Goal: Book appointment/travel/reservation

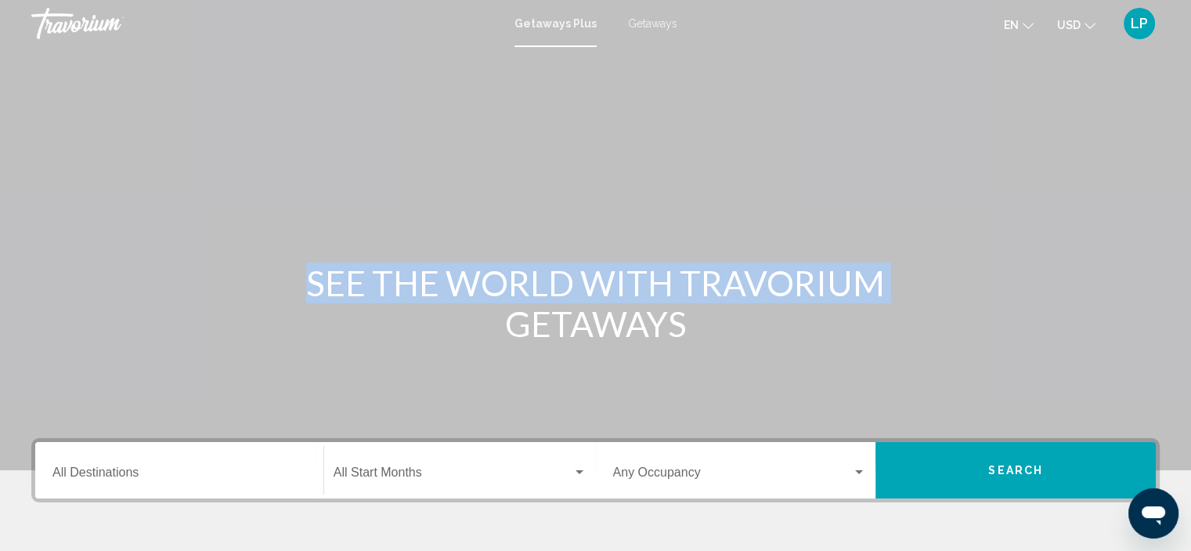
drag, startPoint x: 1190, startPoint y: 182, endPoint x: 1201, endPoint y: 225, distance: 44.6
click at [1191, 225] on html "Skip to main content Getaways Plus Getaways en English Español Français Italian…" at bounding box center [595, 275] width 1191 height 551
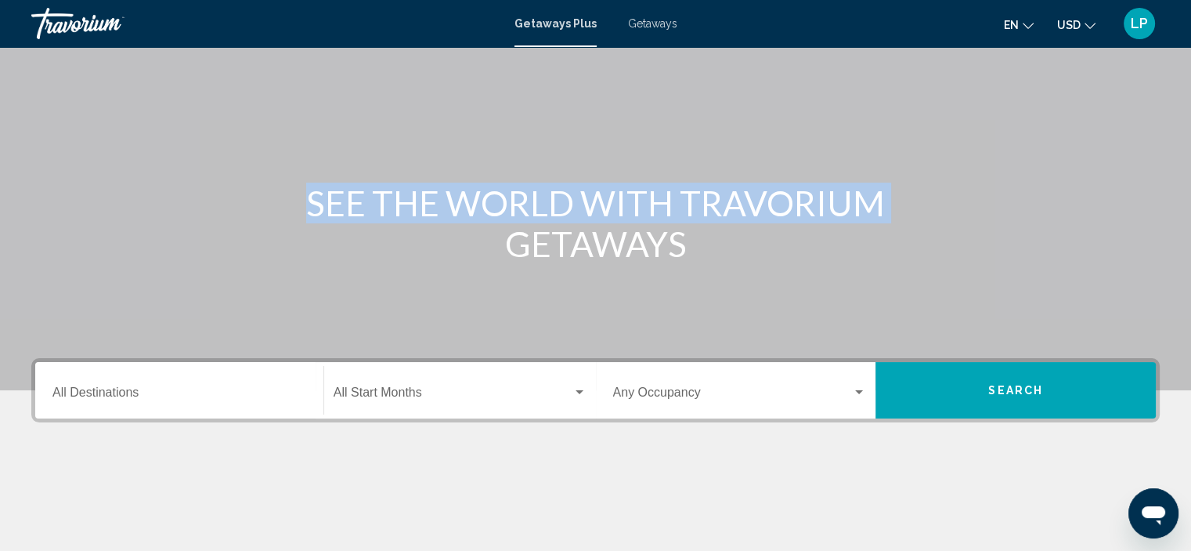
scroll to position [81, 0]
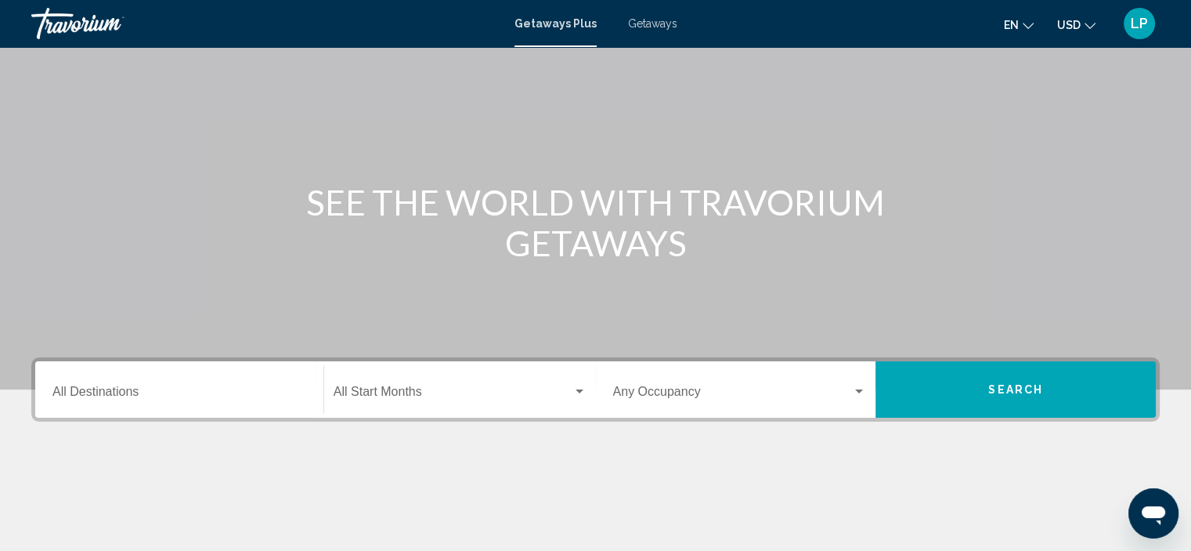
click at [164, 381] on div "Destination All Destinations" at bounding box center [179, 389] width 254 height 49
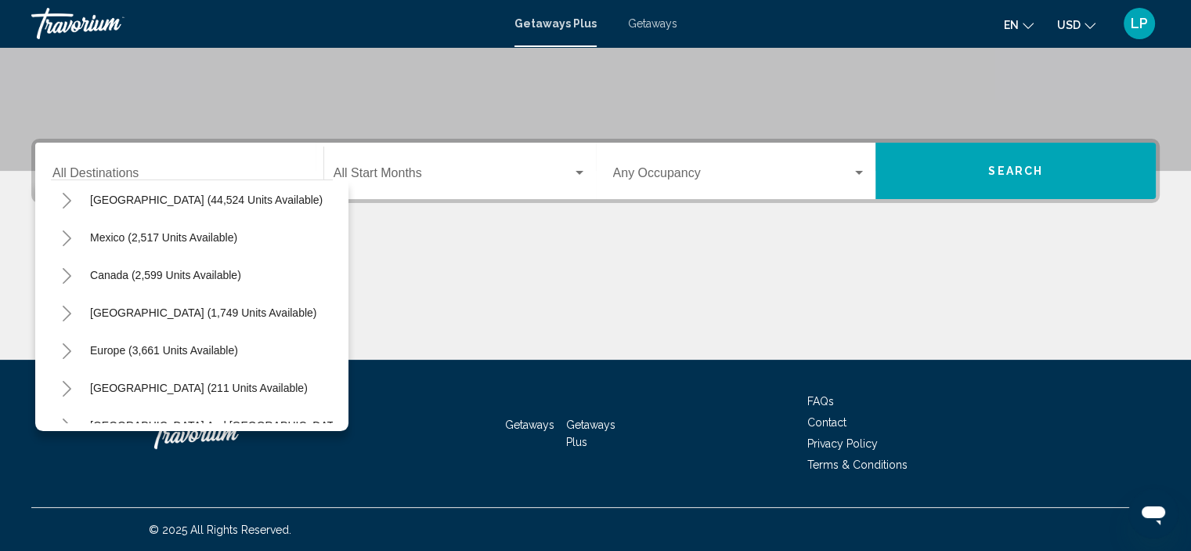
scroll to position [50, 0]
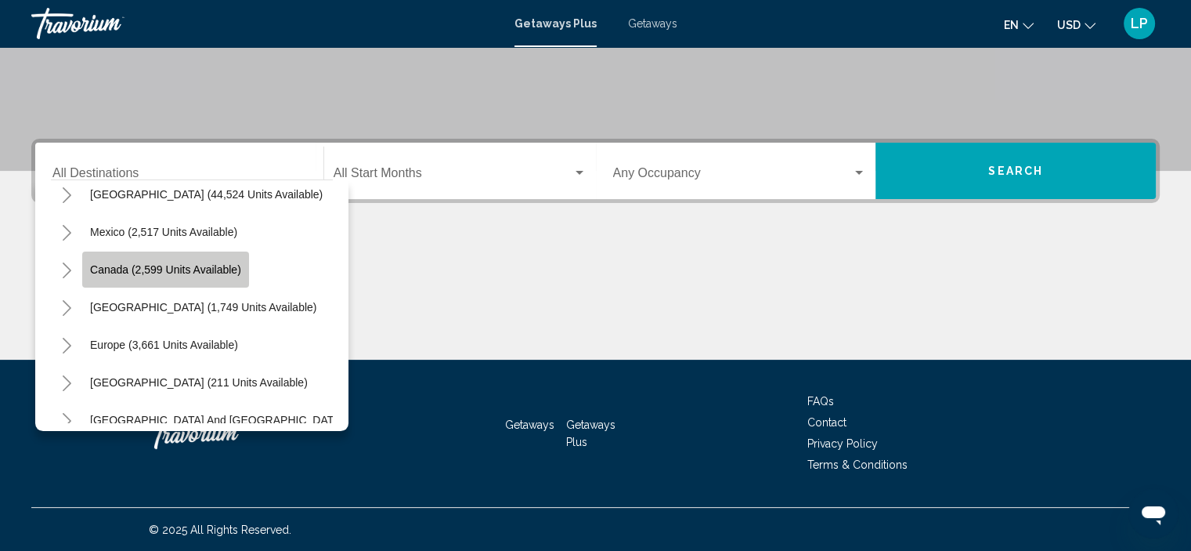
click at [208, 279] on button "Canada (2,599 units available)" at bounding box center [165, 269] width 167 height 36
type input "**********"
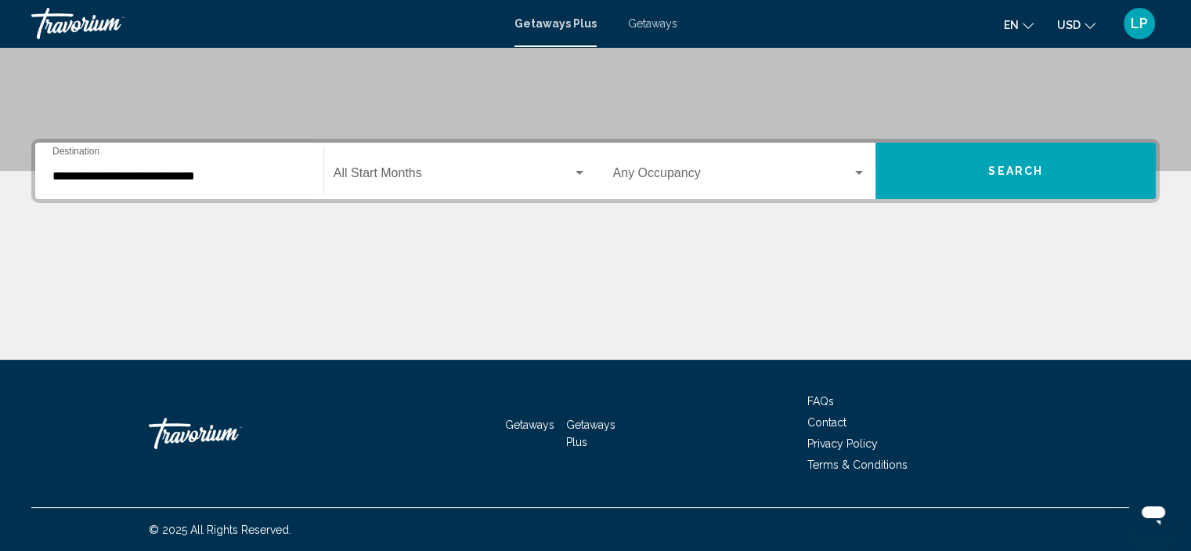
click at [471, 187] on div "Start Month All Start Months" at bounding box center [460, 170] width 253 height 49
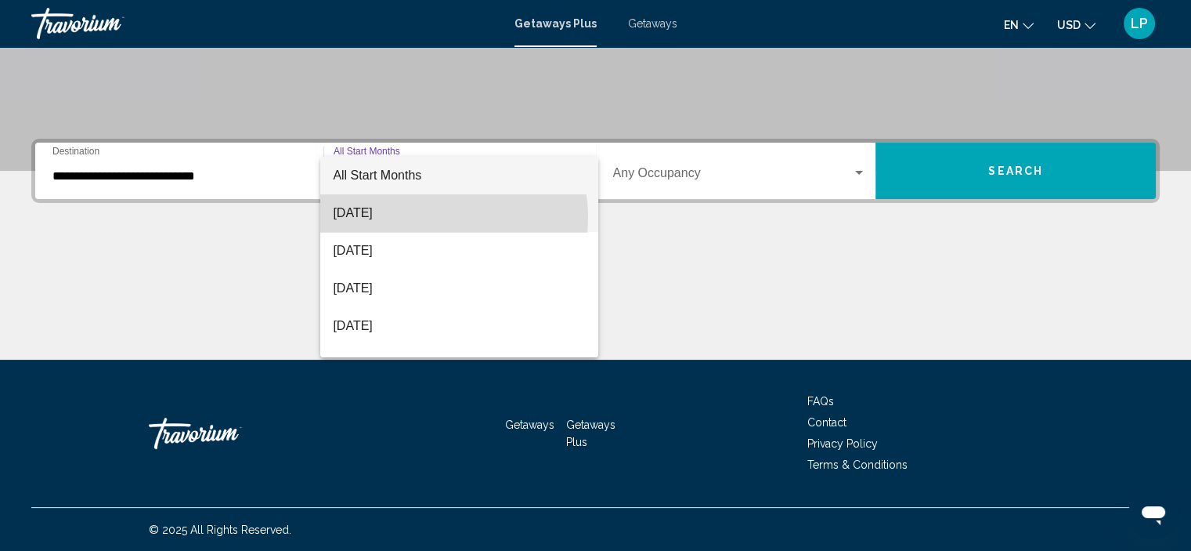
click at [439, 217] on span "August 2025" at bounding box center [459, 213] width 253 height 38
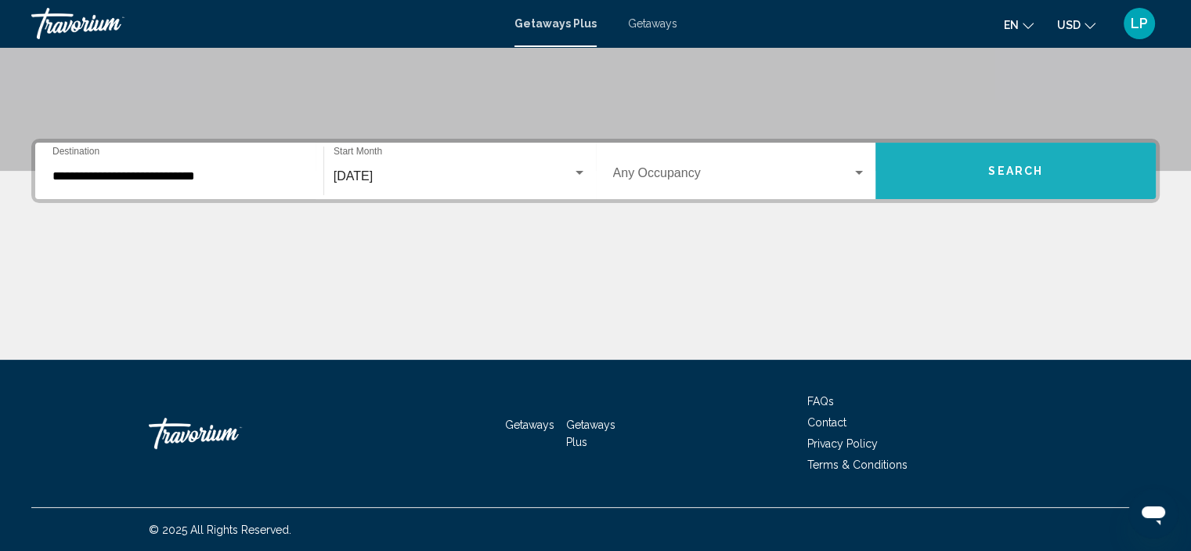
click at [1032, 177] on button "Search" at bounding box center [1016, 171] width 280 height 56
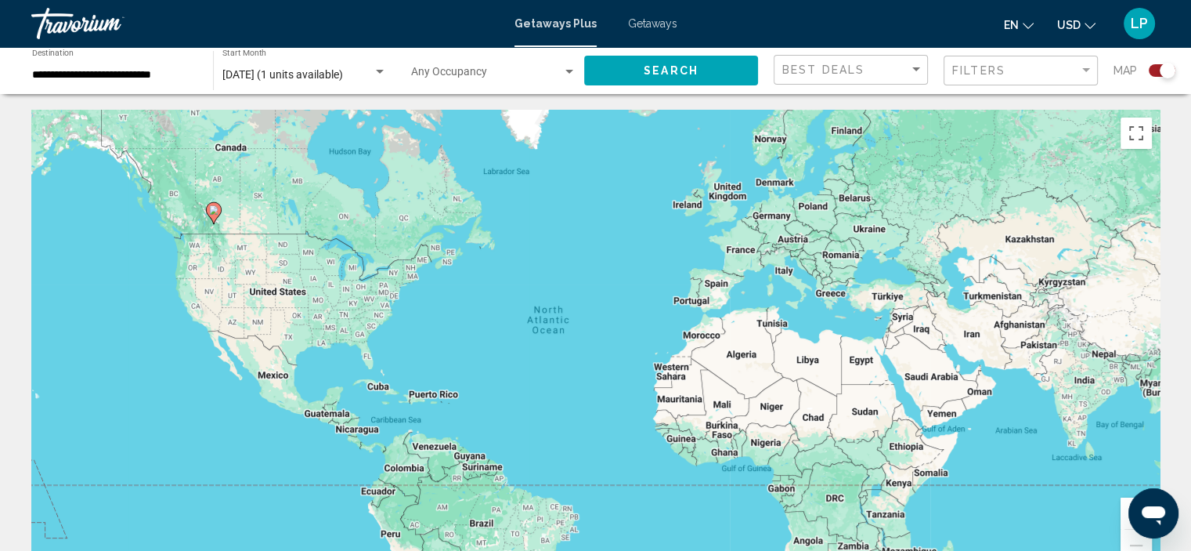
click at [216, 209] on image "Main content" at bounding box center [213, 209] width 9 height 9
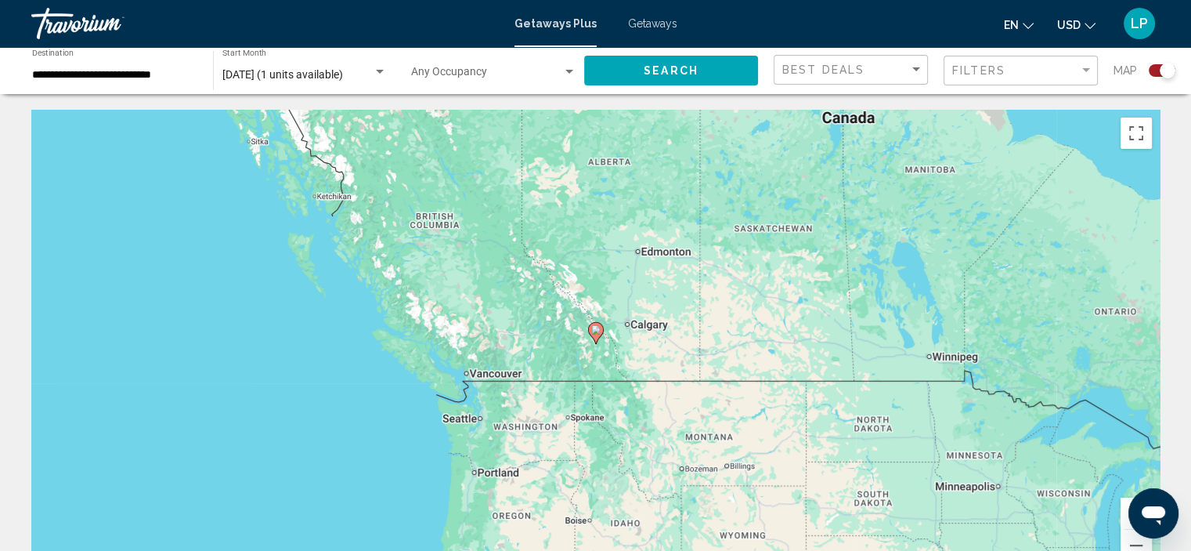
click at [595, 335] on icon "Main content" at bounding box center [595, 333] width 14 height 20
type input "**********"
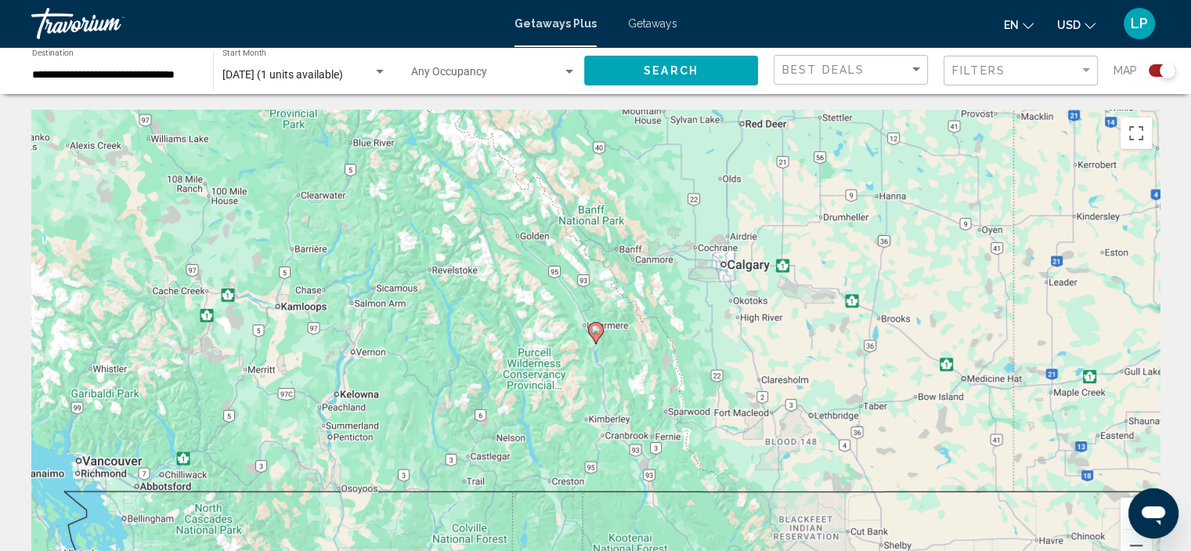
click at [593, 327] on image "Main content" at bounding box center [595, 329] width 9 height 9
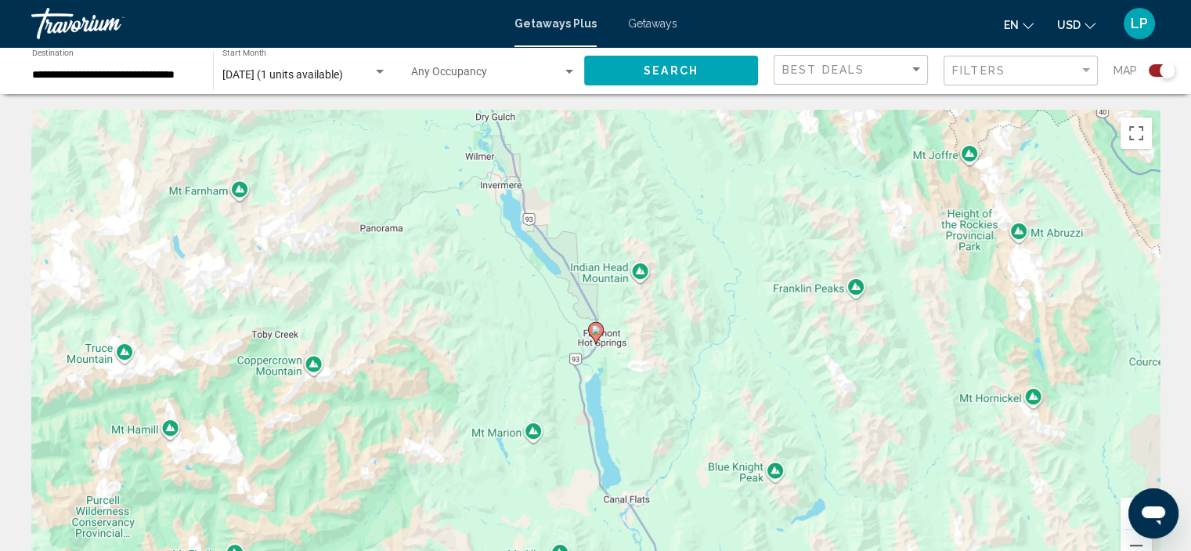
click at [594, 324] on icon "Main content" at bounding box center [595, 333] width 14 height 20
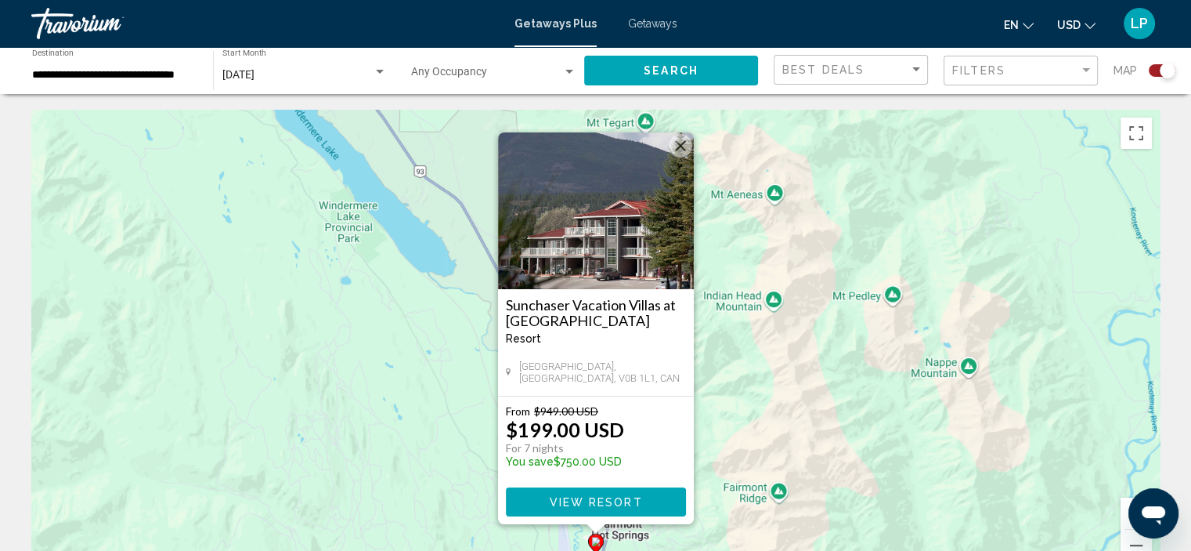
click at [599, 234] on img "Main content" at bounding box center [596, 210] width 196 height 157
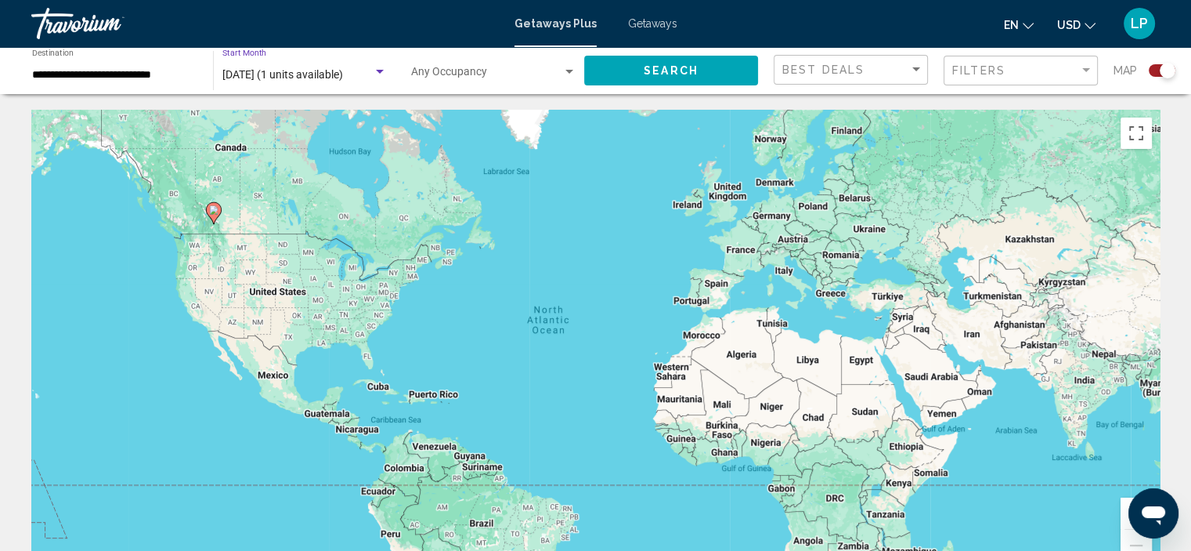
click at [280, 71] on span "August 2025 (1 units available)" at bounding box center [282, 74] width 121 height 13
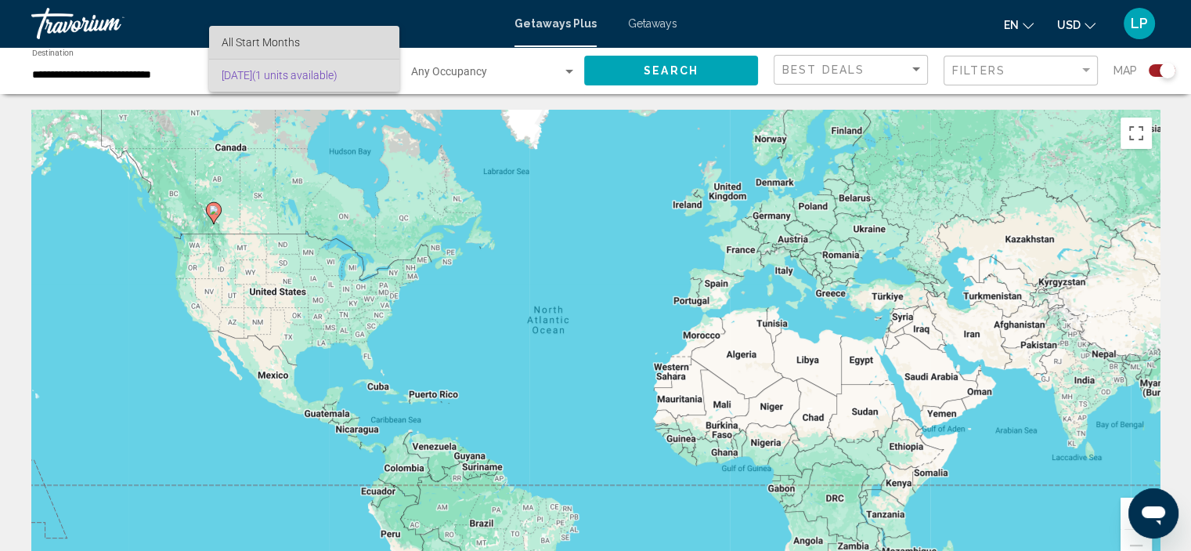
click at [280, 40] on span "All Start Months" at bounding box center [261, 42] width 78 height 13
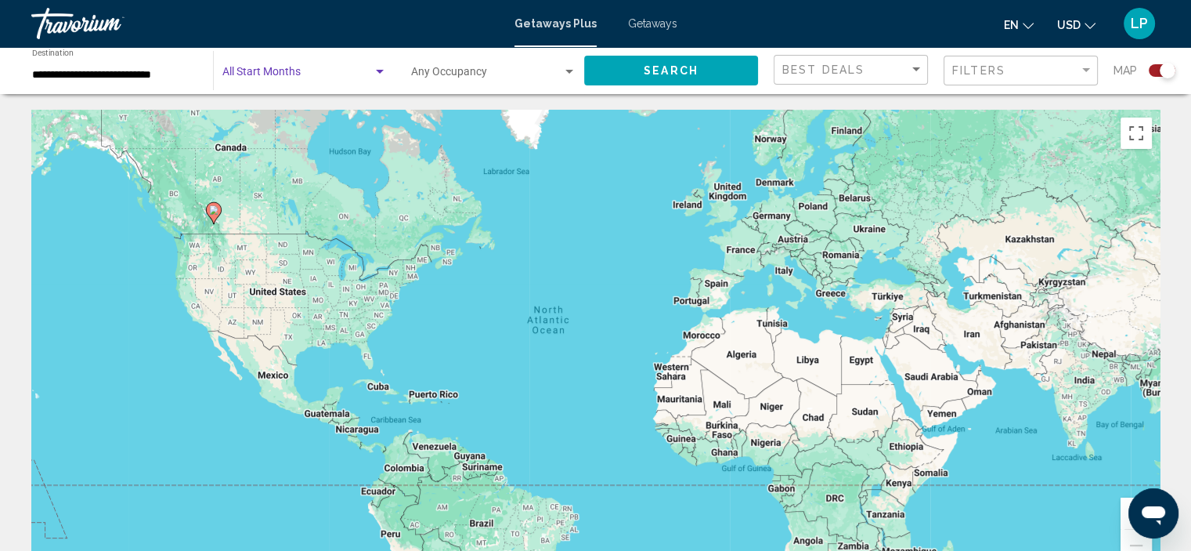
click at [380, 67] on div "Search widget" at bounding box center [380, 72] width 14 height 13
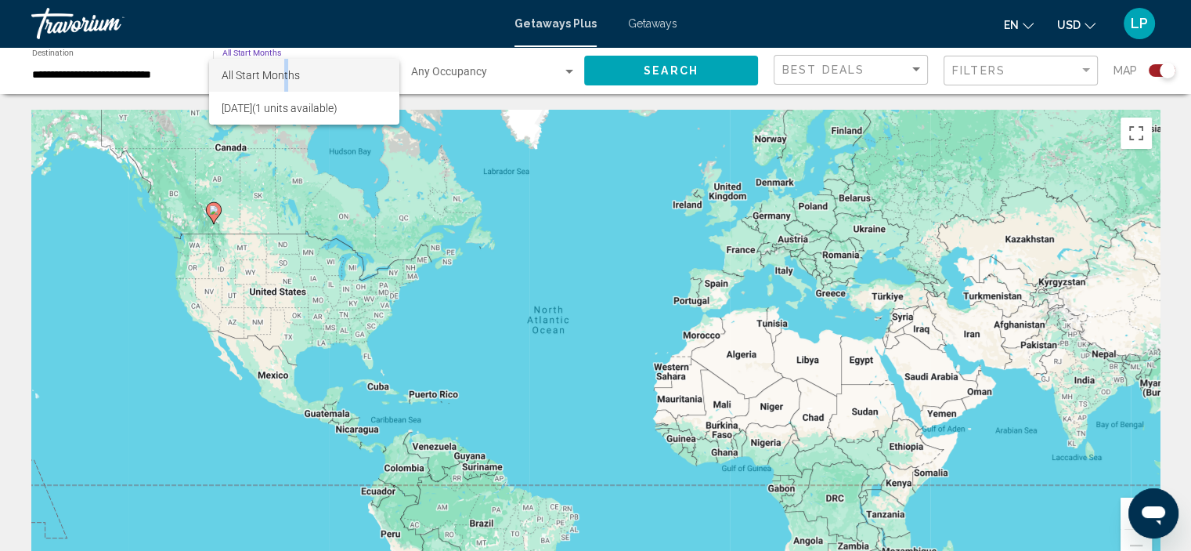
click at [286, 69] on span "All Start Months" at bounding box center [261, 75] width 78 height 13
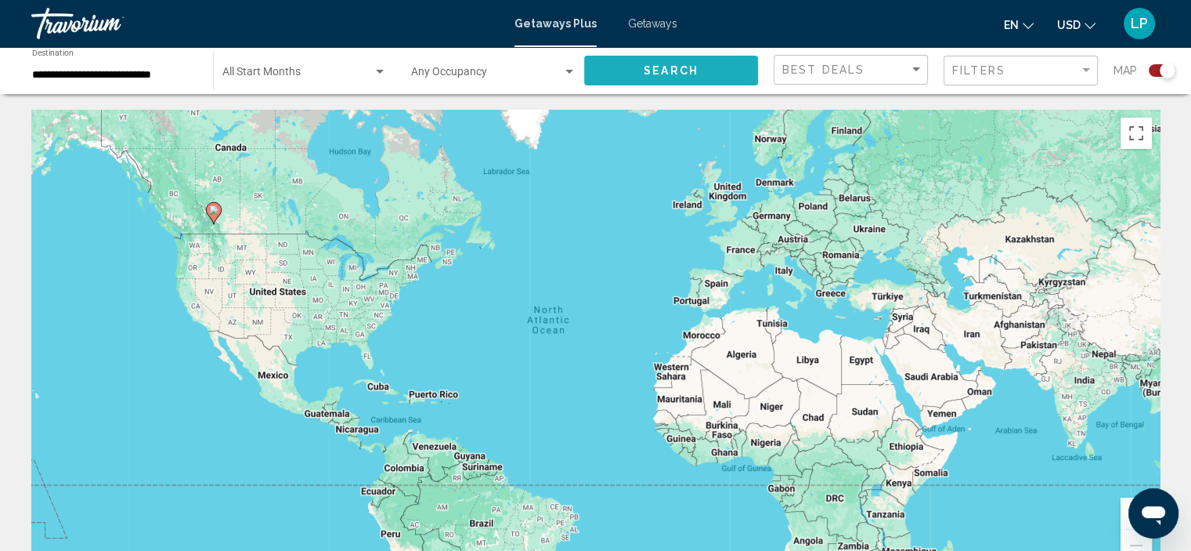
click at [671, 62] on button "Search" at bounding box center [671, 70] width 174 height 29
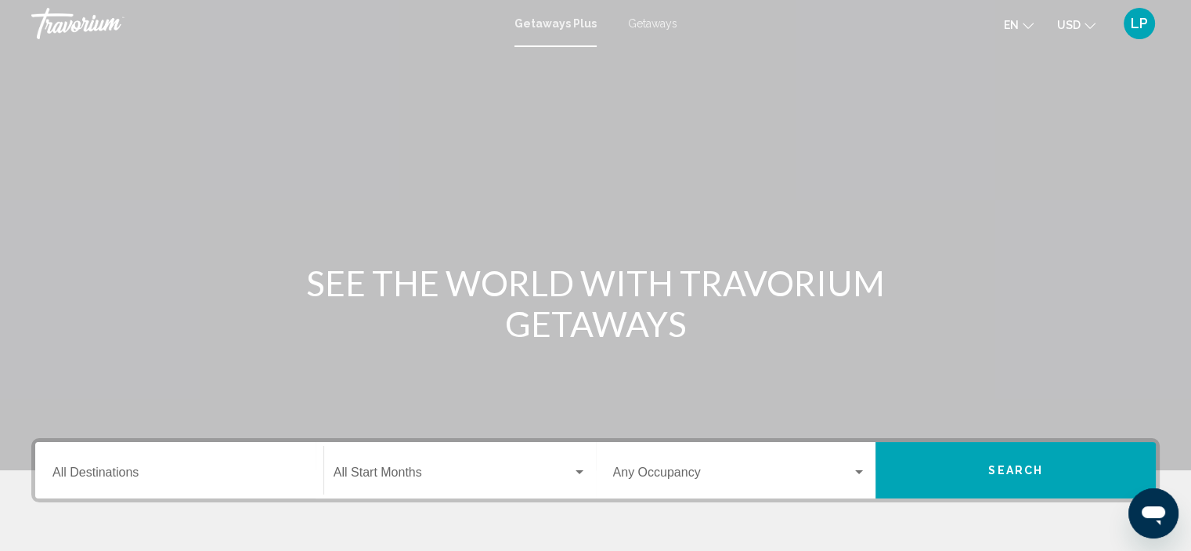
click at [257, 486] on div "Destination All Destinations" at bounding box center [179, 470] width 254 height 49
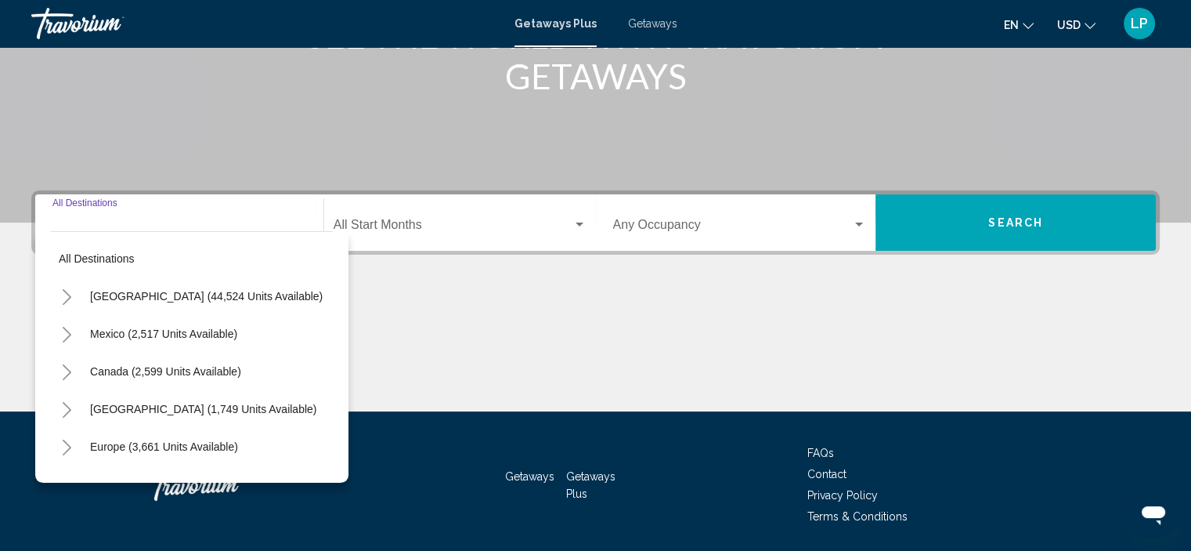
scroll to position [299, 0]
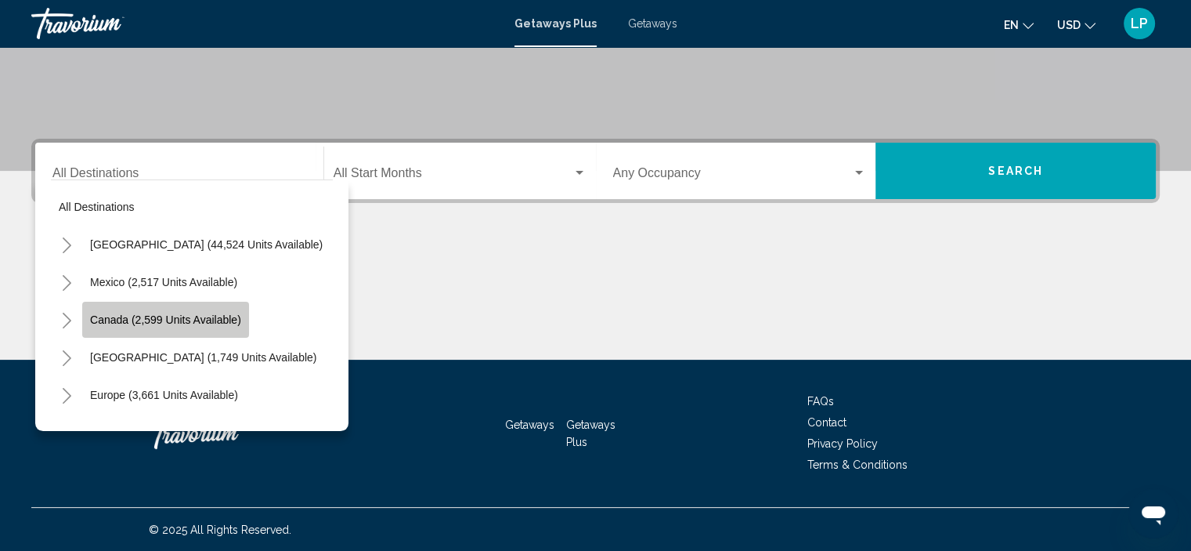
click at [210, 326] on button "Canada (2,599 units available)" at bounding box center [165, 320] width 167 height 36
type input "**********"
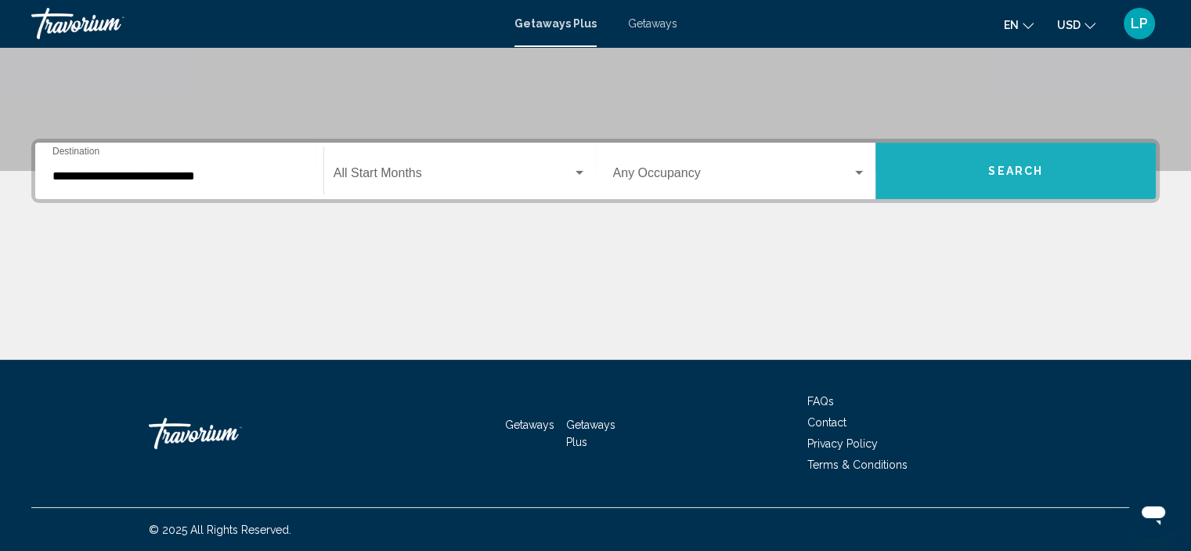
click at [981, 170] on button "Search" at bounding box center [1016, 171] width 280 height 56
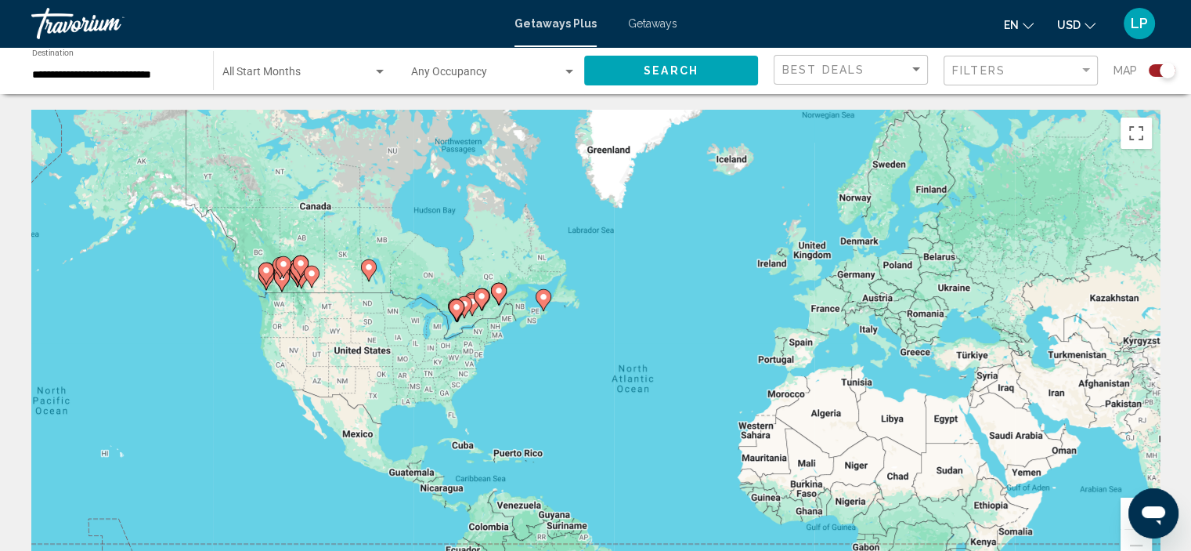
drag, startPoint x: 435, startPoint y: 272, endPoint x: 524, endPoint y: 334, distance: 108.4
click at [524, 334] on div "To activate drag with keyboard, press Alt + Enter. Once in keyboard drag state,…" at bounding box center [595, 345] width 1129 height 470
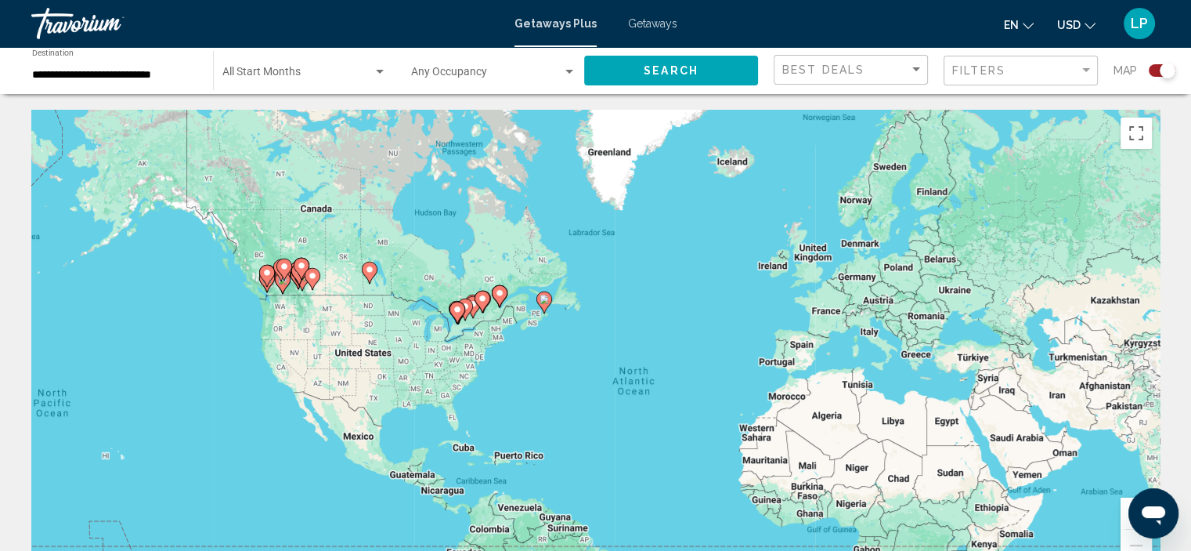
click at [1121, 504] on button "Zoom in" at bounding box center [1136, 512] width 31 height 31
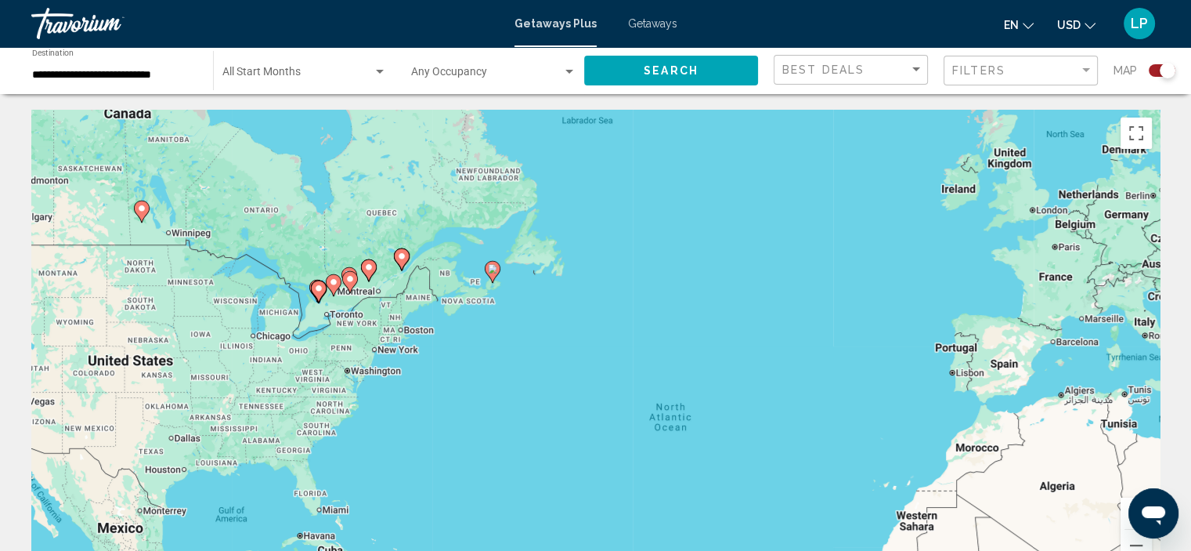
click at [1125, 507] on button "Zoom in" at bounding box center [1136, 512] width 31 height 31
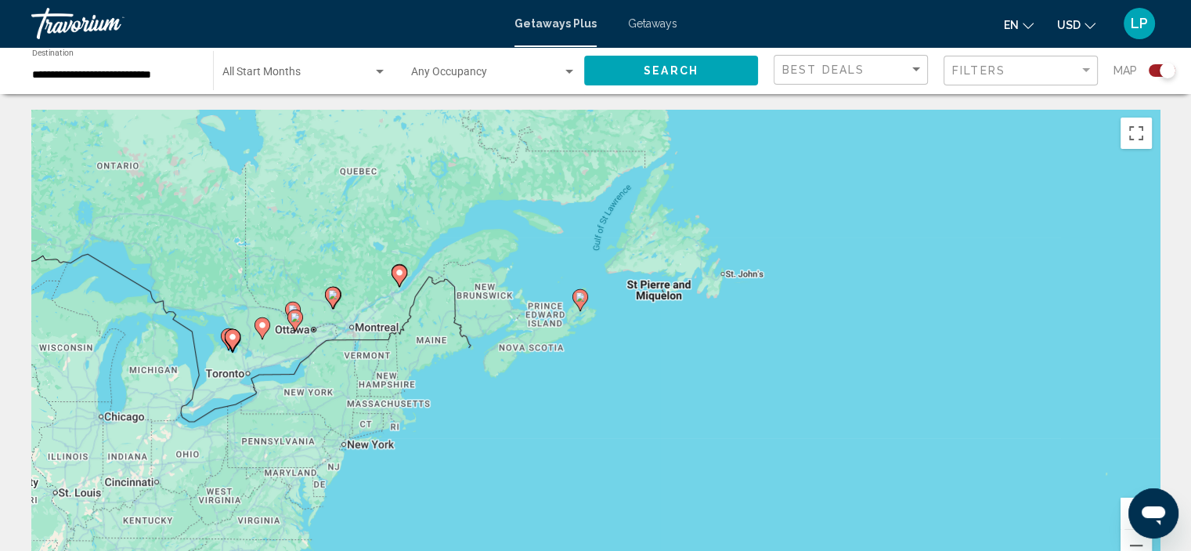
drag, startPoint x: 392, startPoint y: 287, endPoint x: 488, endPoint y: 338, distance: 108.3
click at [486, 338] on div "To activate drag with keyboard, press Alt + Enter. Once in keyboard drag state,…" at bounding box center [595, 345] width 1129 height 470
click at [583, 295] on image "Main content" at bounding box center [581, 296] width 9 height 9
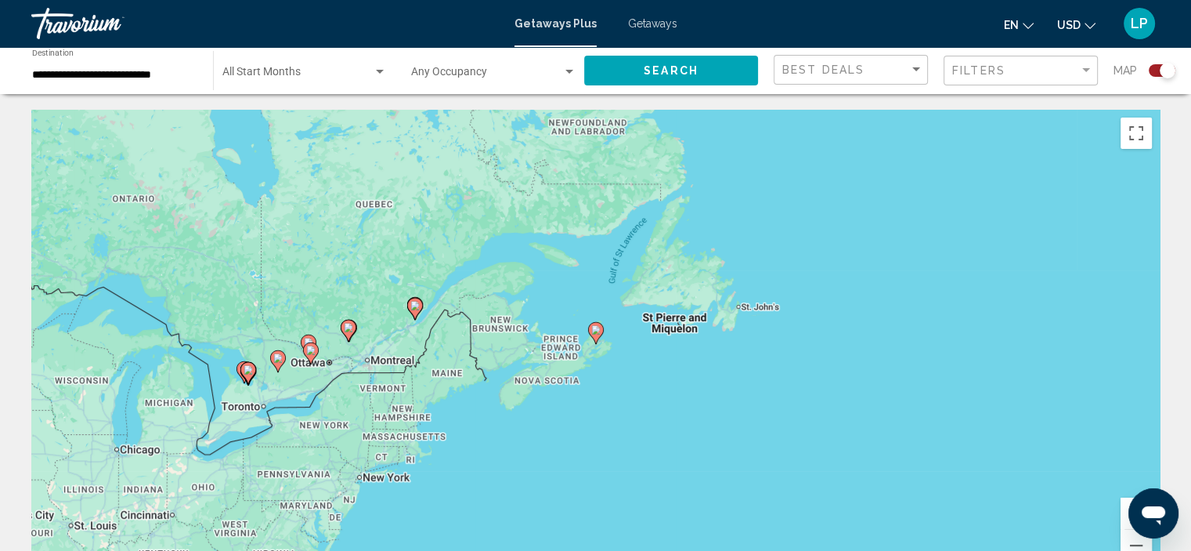
click at [593, 328] on image "Main content" at bounding box center [595, 329] width 9 height 9
type input "**********"
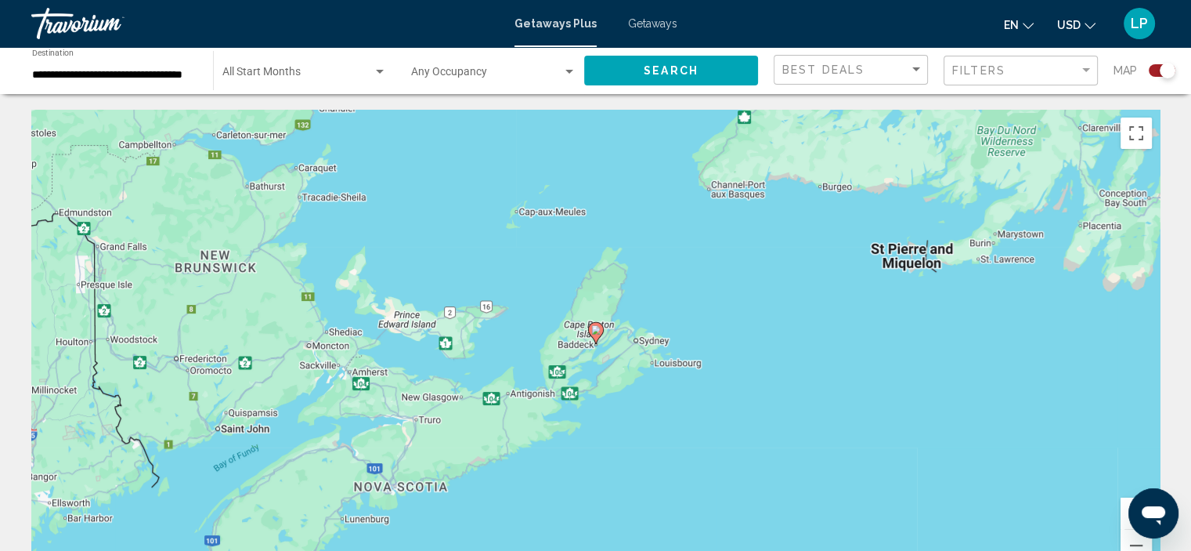
click at [594, 328] on image "Main content" at bounding box center [595, 329] width 9 height 9
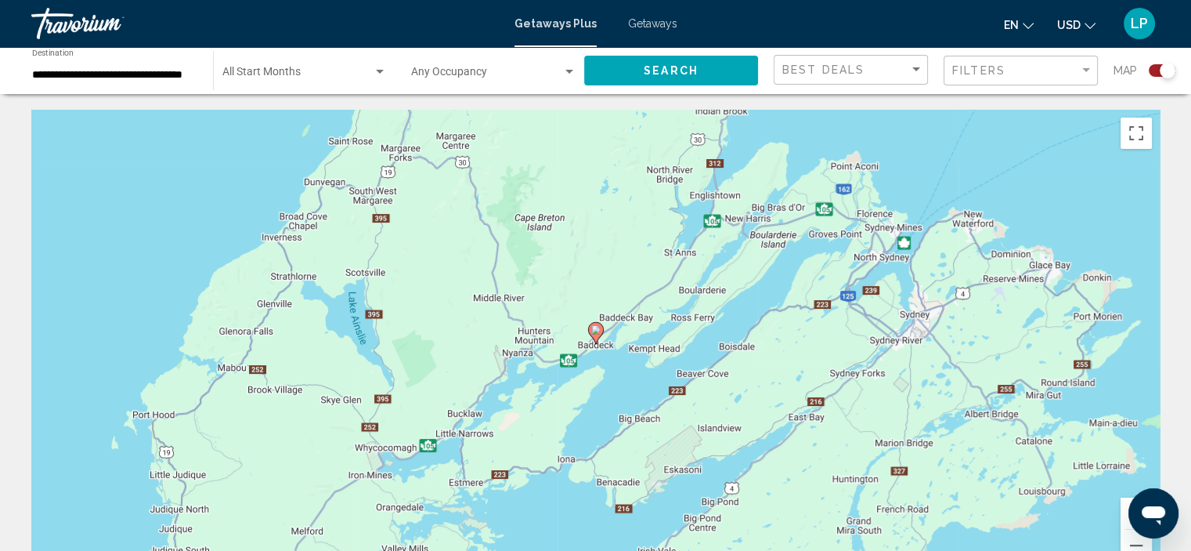
drag, startPoint x: 594, startPoint y: 326, endPoint x: 569, endPoint y: 345, distance: 31.2
click at [594, 325] on image "Main content" at bounding box center [595, 329] width 9 height 9
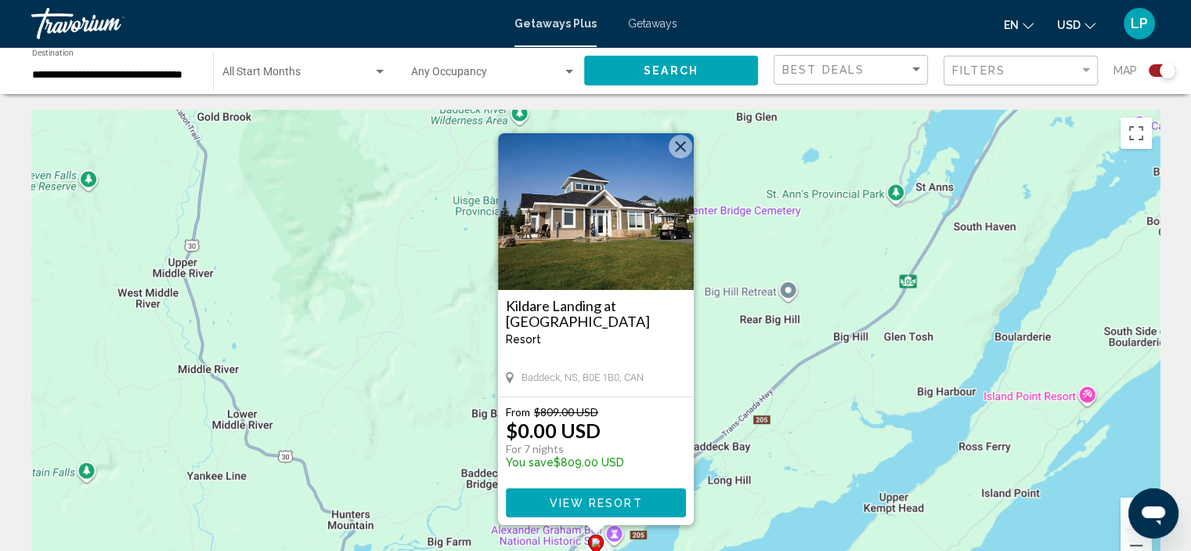
click at [592, 236] on img "Main content" at bounding box center [596, 211] width 196 height 157
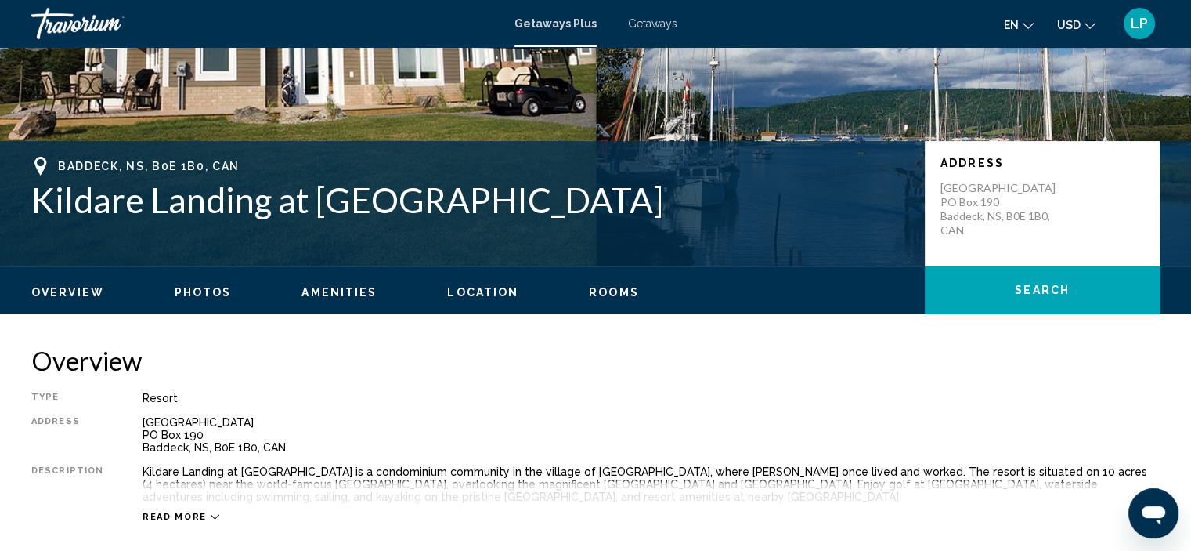
scroll to position [223, 0]
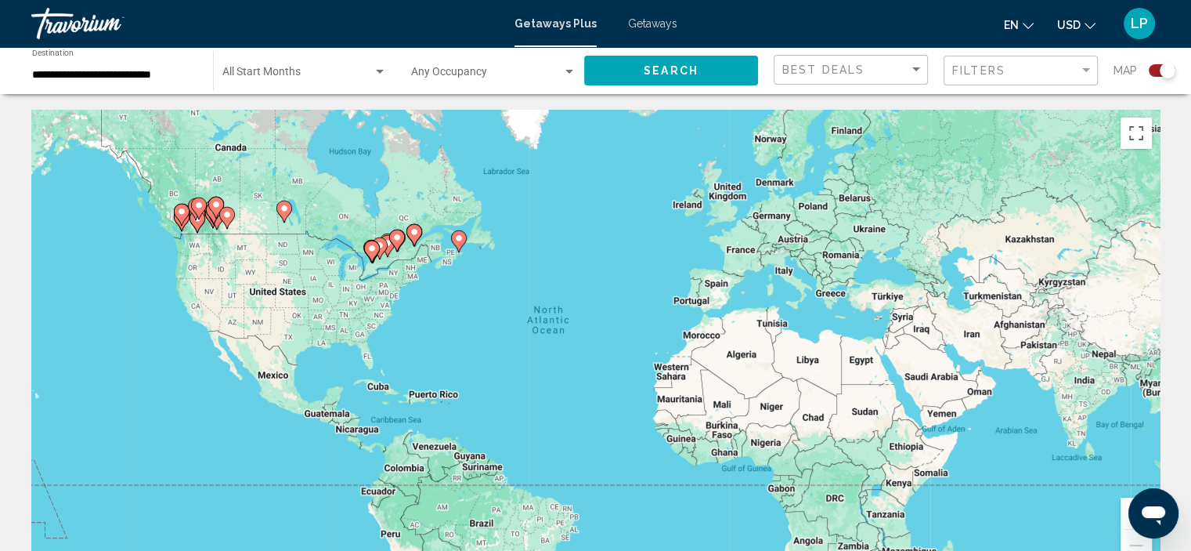
click at [1124, 504] on button "Zoom in" at bounding box center [1136, 512] width 31 height 31
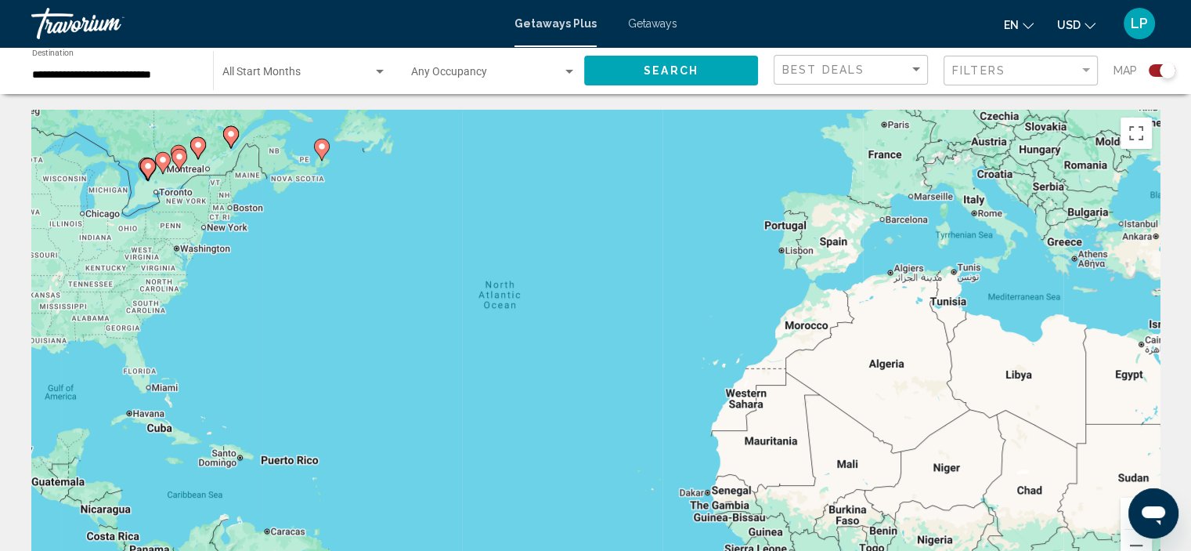
click at [1124, 504] on button "Zoom in" at bounding box center [1136, 512] width 31 height 31
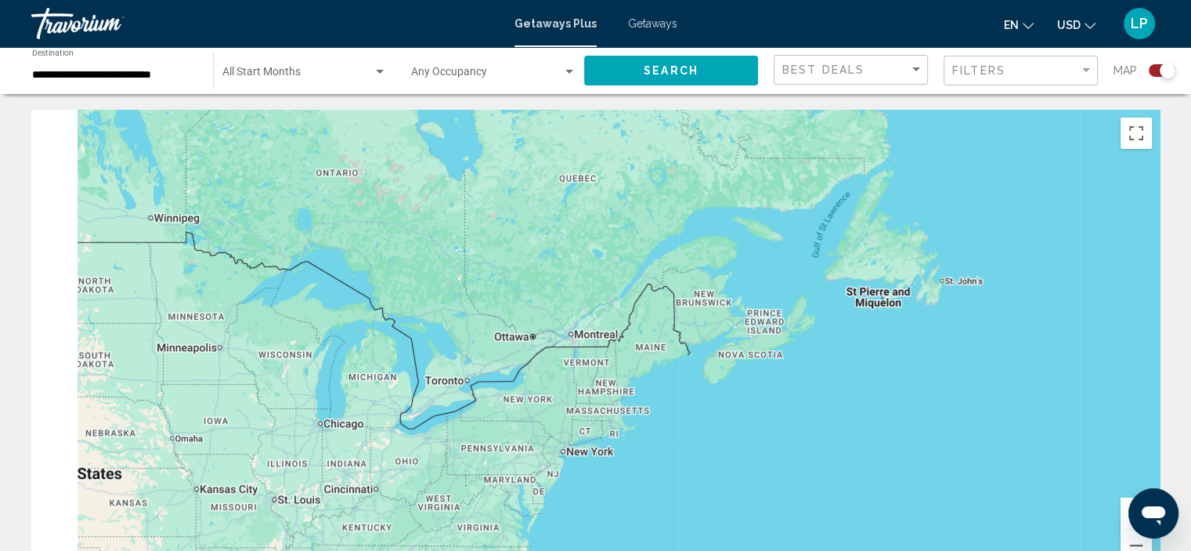
drag, startPoint x: 660, startPoint y: 419, endPoint x: 949, endPoint y: 576, distance: 328.7
click at [949, 550] on html "**********" at bounding box center [595, 275] width 1191 height 551
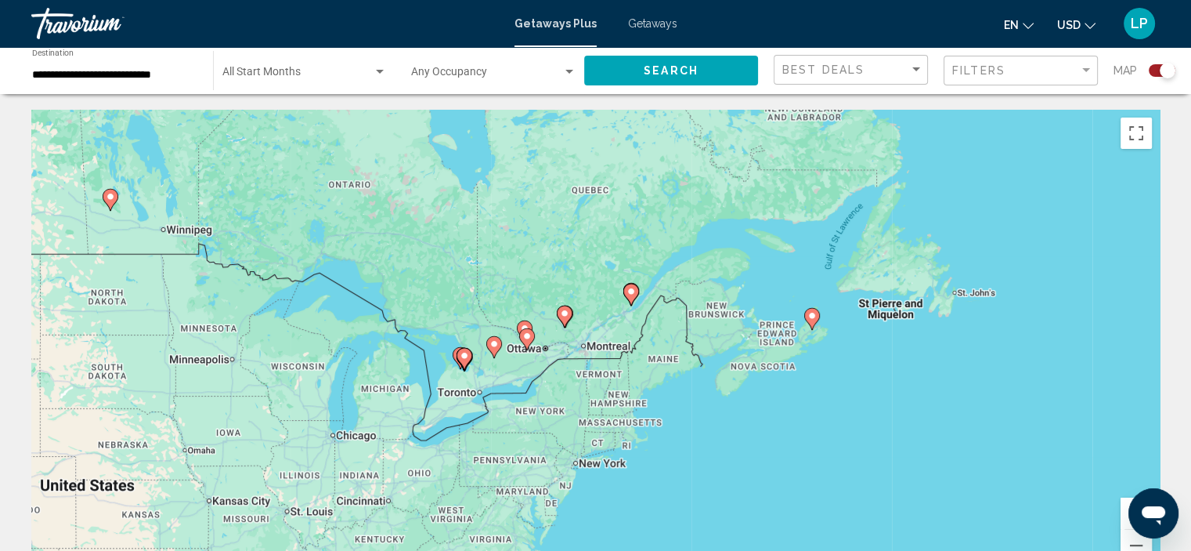
click at [1122, 501] on button "Zoom in" at bounding box center [1136, 512] width 31 height 31
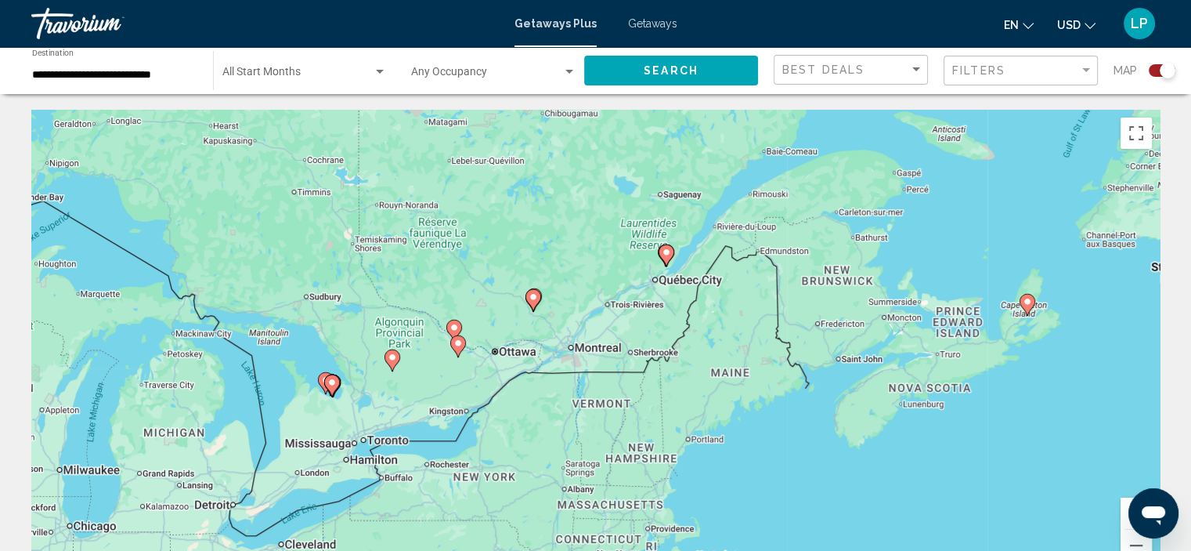
click at [1152, 71] on div "Search widget" at bounding box center [1162, 70] width 27 height 13
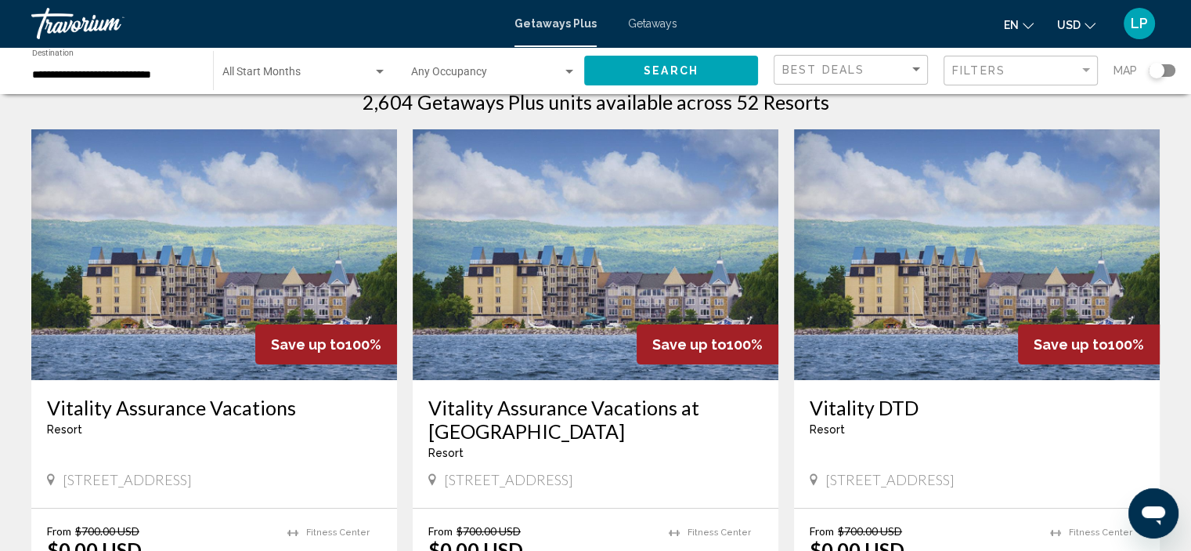
scroll to position [38, 0]
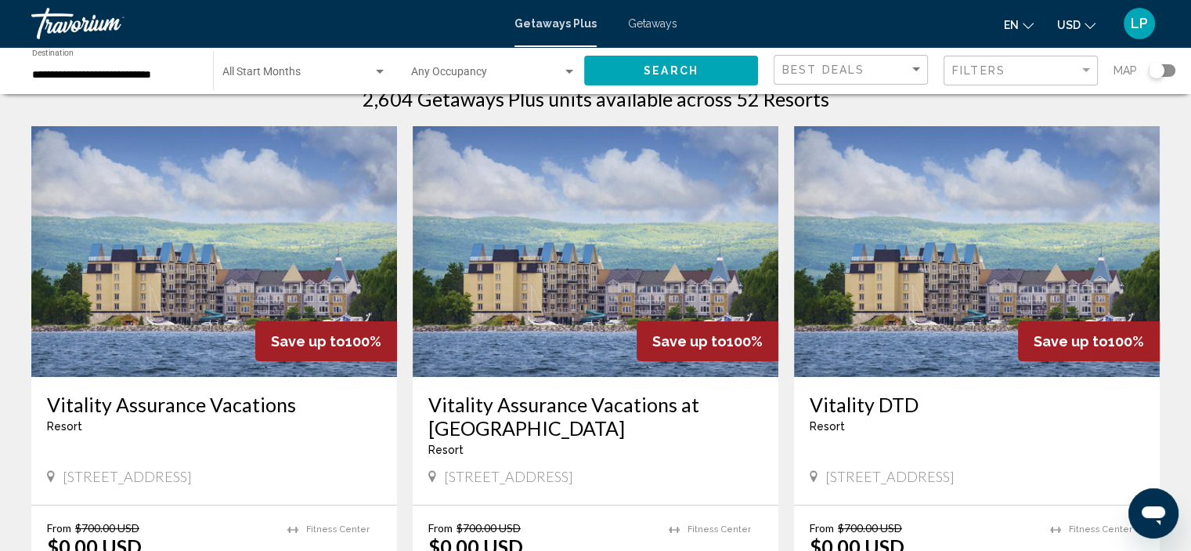
click at [1166, 70] on div "Search widget" at bounding box center [1162, 70] width 27 height 13
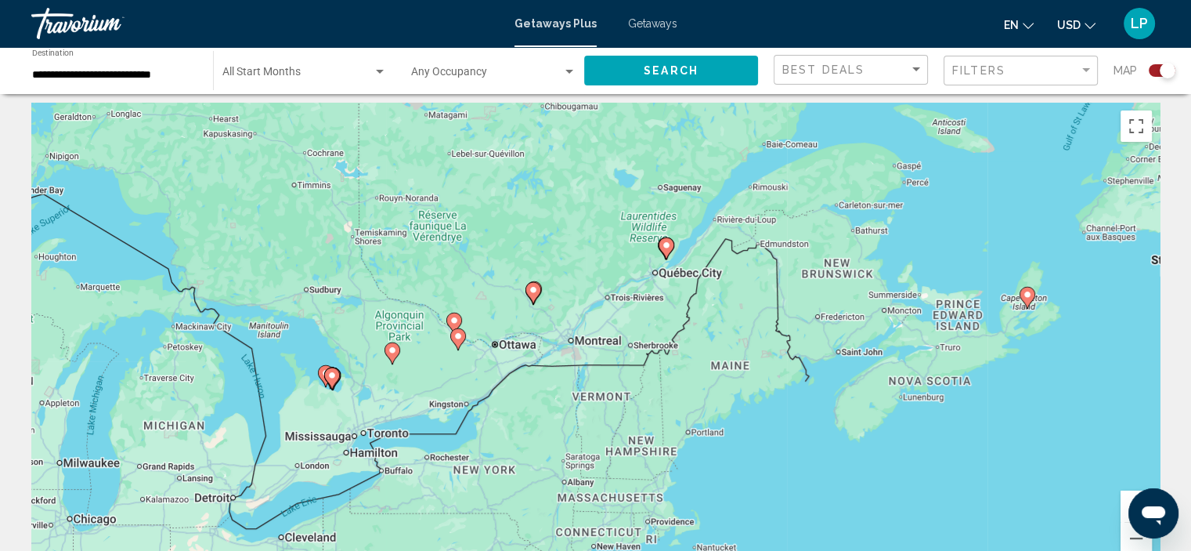
scroll to position [0, 0]
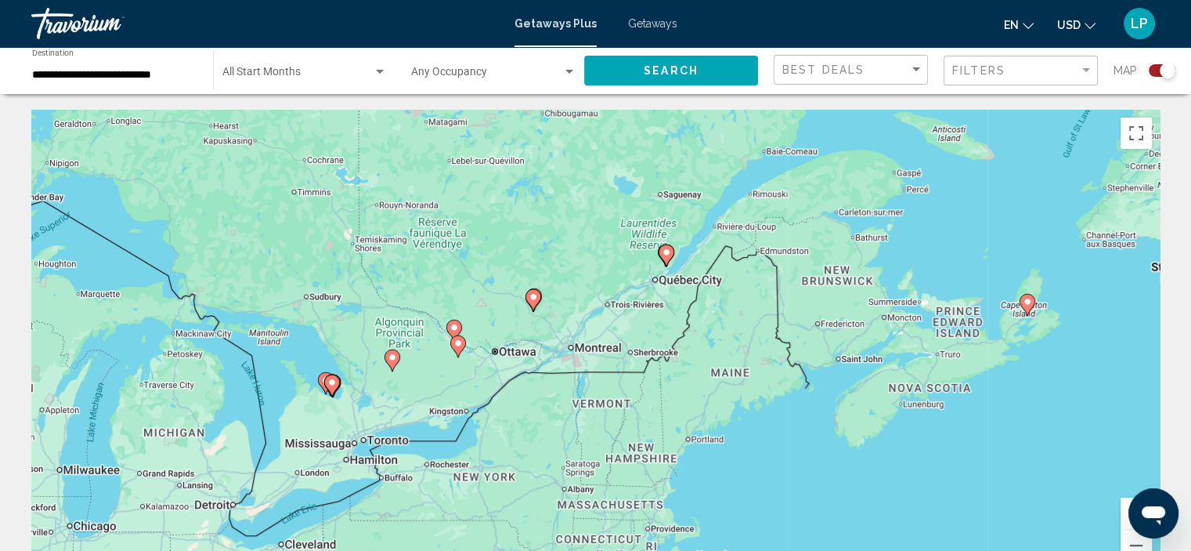
click at [1125, 504] on button "Zoom in" at bounding box center [1136, 512] width 31 height 31
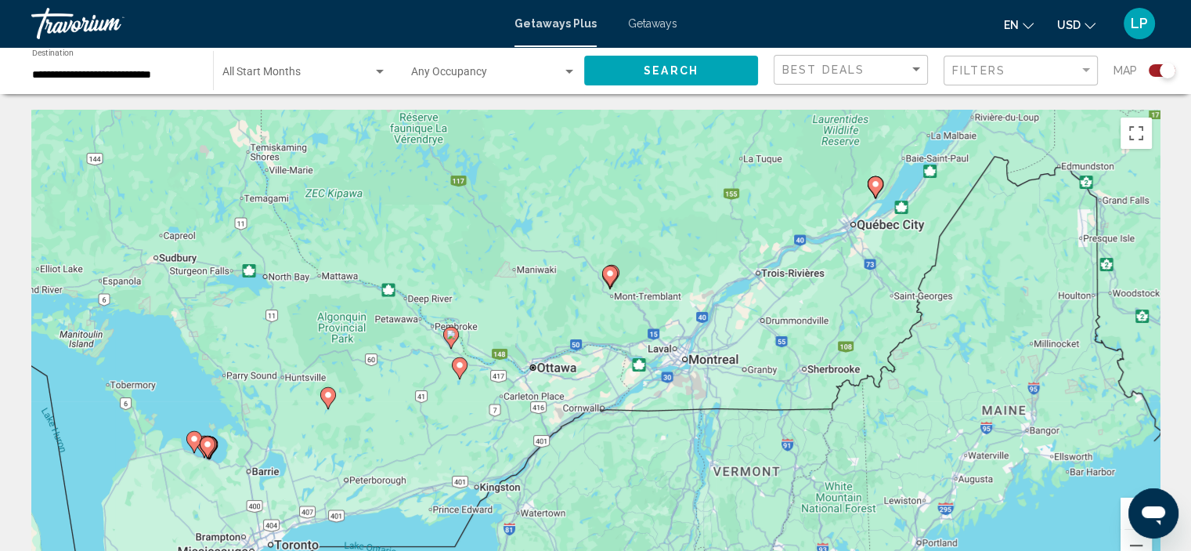
drag, startPoint x: 551, startPoint y: 336, endPoint x: 652, endPoint y: 338, distance: 101.1
click at [652, 338] on div "To activate drag with keyboard, press Alt + Enter. Once in keyboard drag state,…" at bounding box center [595, 345] width 1129 height 470
click at [609, 272] on image "Main content" at bounding box center [609, 273] width 9 height 9
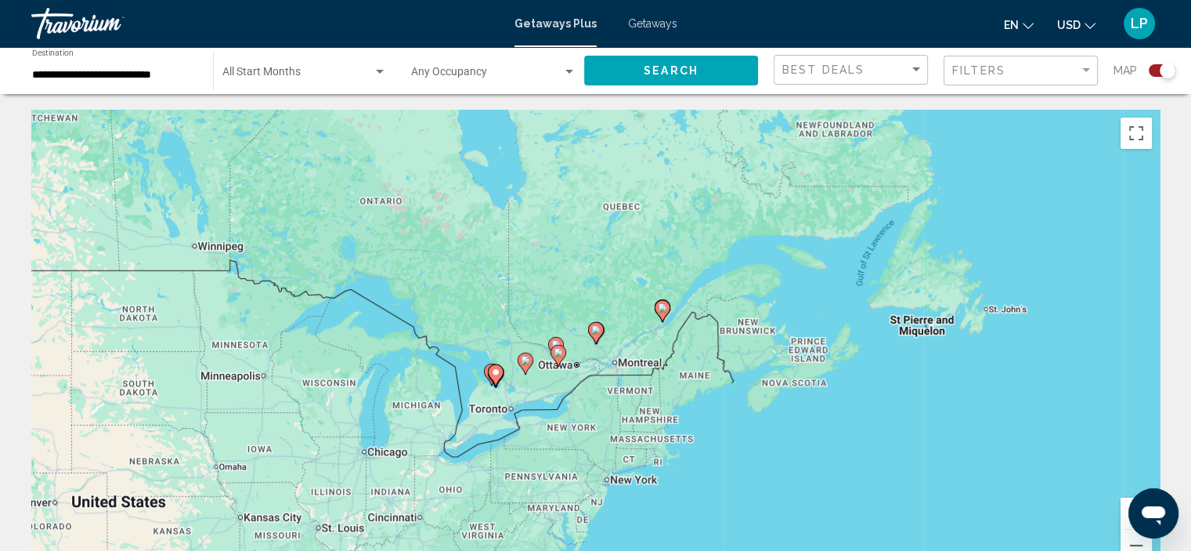
click at [601, 329] on g "Main content" at bounding box center [596, 333] width 16 height 22
click at [595, 325] on image "Main content" at bounding box center [596, 329] width 9 height 9
type input "**********"
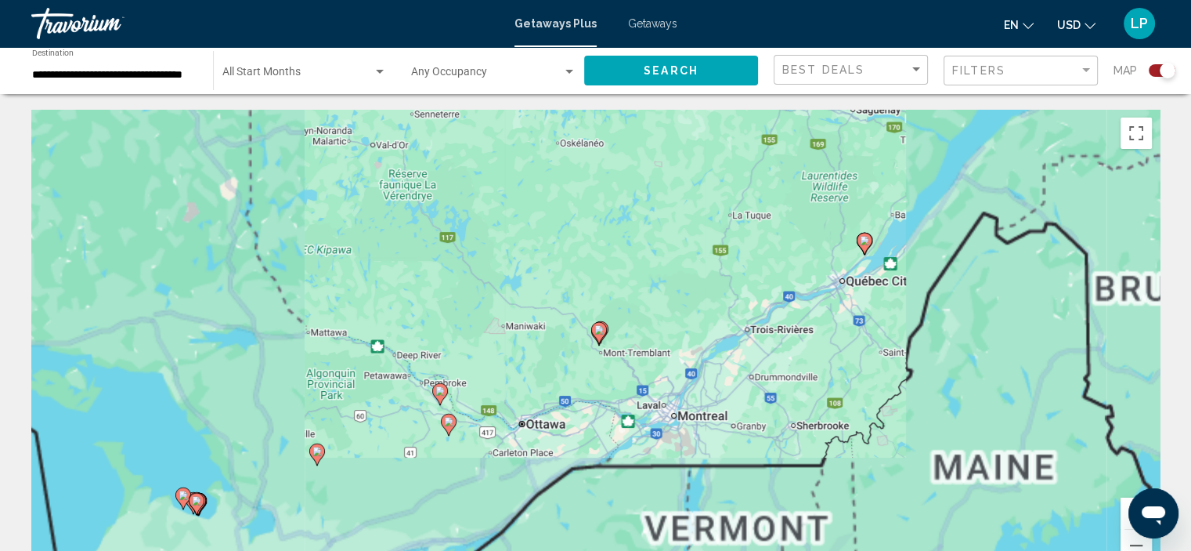
click at [595, 323] on icon "Main content" at bounding box center [598, 333] width 14 height 20
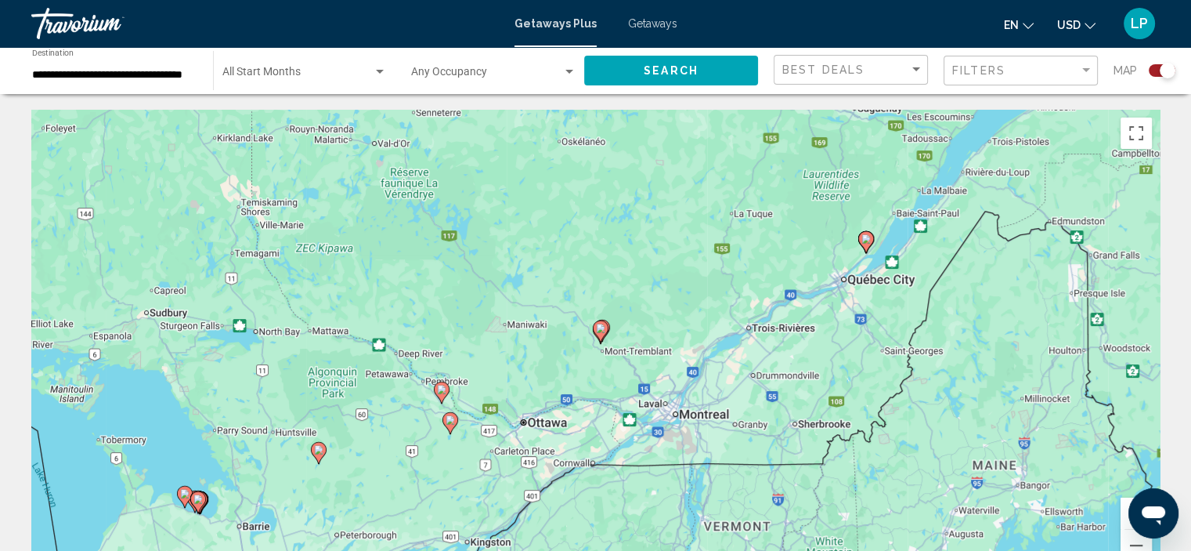
click at [598, 326] on image "Main content" at bounding box center [600, 327] width 9 height 9
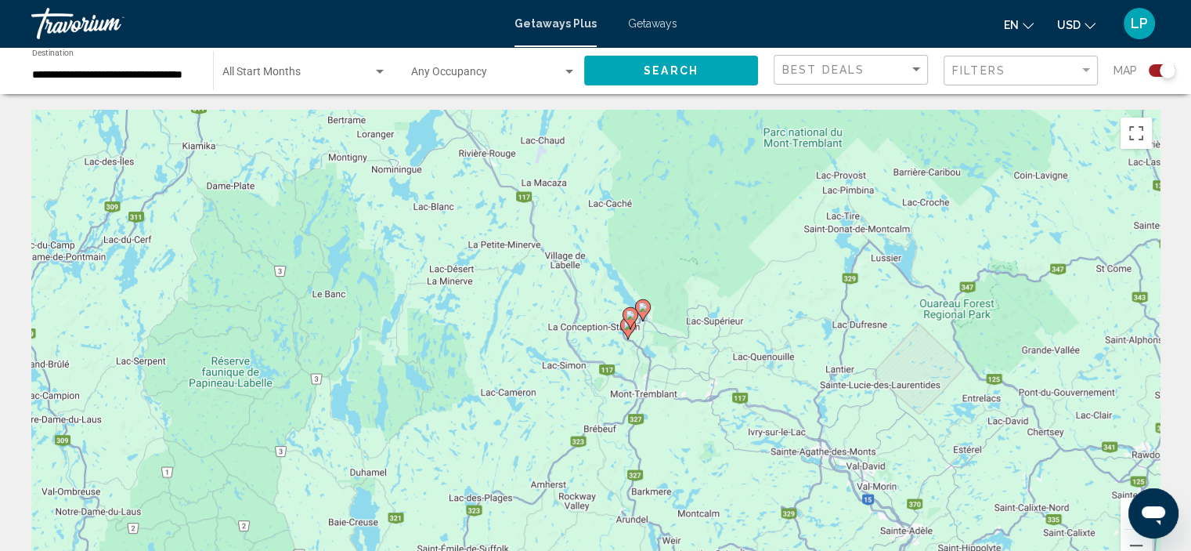
click at [639, 302] on icon "Main content" at bounding box center [642, 310] width 14 height 20
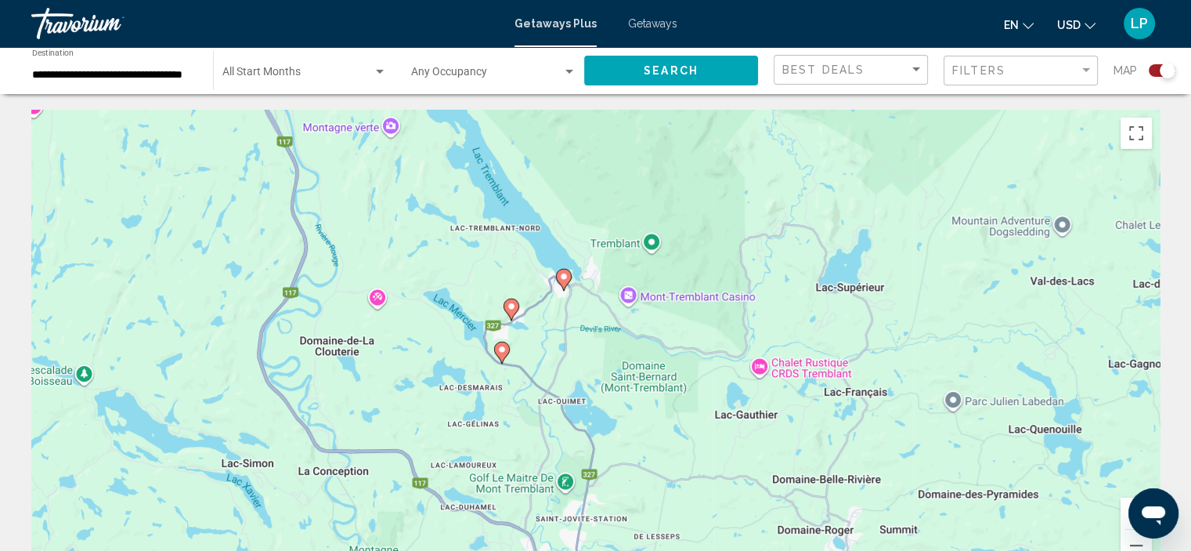
drag, startPoint x: 639, startPoint y: 403, endPoint x: 607, endPoint y: 139, distance: 266.6
click at [607, 139] on div "To activate drag with keyboard, press Alt + Enter. Once in keyboard drag state,…" at bounding box center [595, 345] width 1129 height 470
click at [561, 275] on image "Main content" at bounding box center [563, 276] width 9 height 9
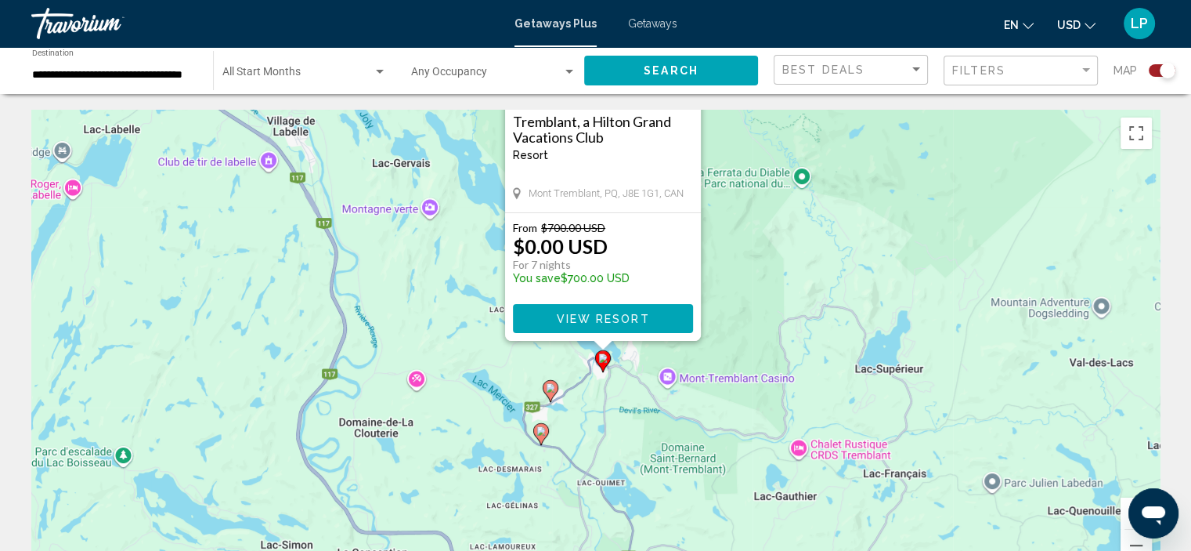
drag, startPoint x: 730, startPoint y: 468, endPoint x: 771, endPoint y: 301, distance: 172.5
click at [771, 301] on div "To activate drag with keyboard, press Alt + Enter. Once in keyboard drag state,…" at bounding box center [595, 345] width 1129 height 470
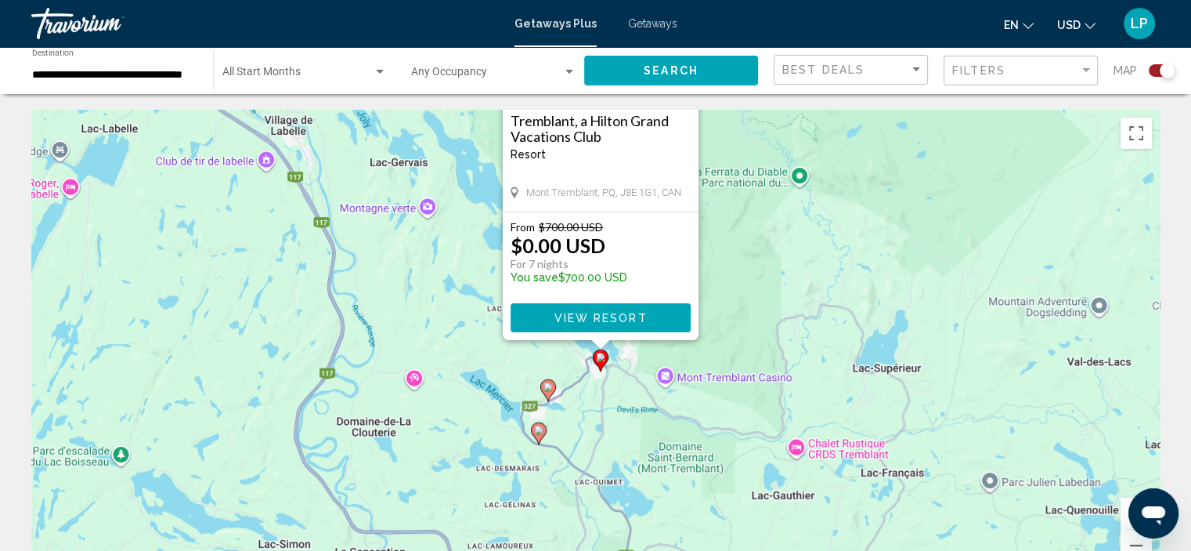
click at [547, 385] on image "Main content" at bounding box center [548, 386] width 9 height 9
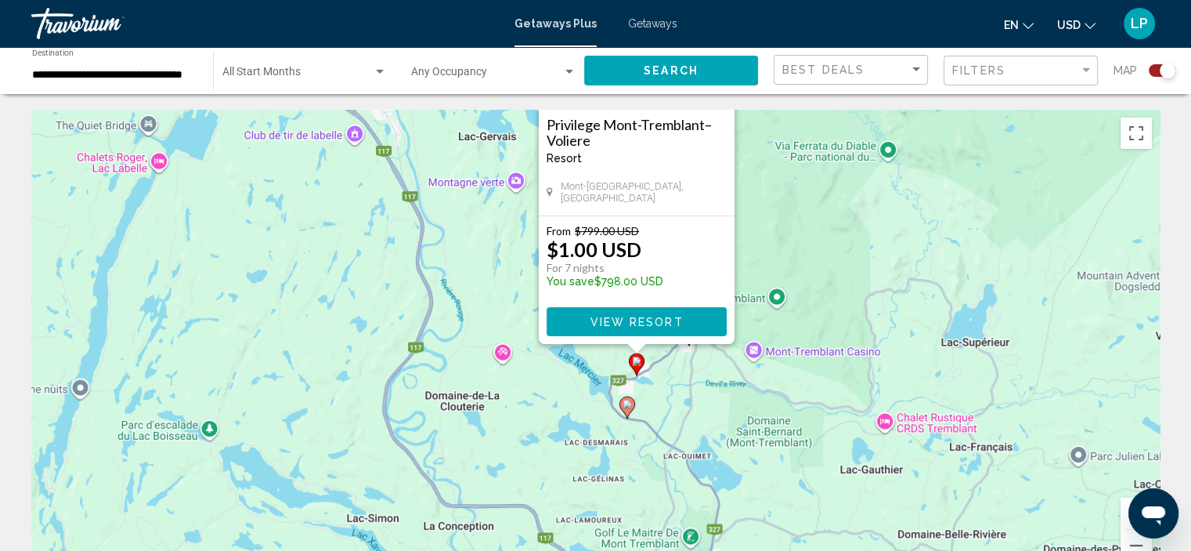
drag, startPoint x: 756, startPoint y: 427, endPoint x: 799, endPoint y: 236, distance: 195.9
click at [799, 236] on div "To activate drag with keyboard, press Alt + Enter. Once in keyboard drag state,…" at bounding box center [595, 345] width 1129 height 470
click at [627, 406] on image "Main content" at bounding box center [627, 403] width 9 height 9
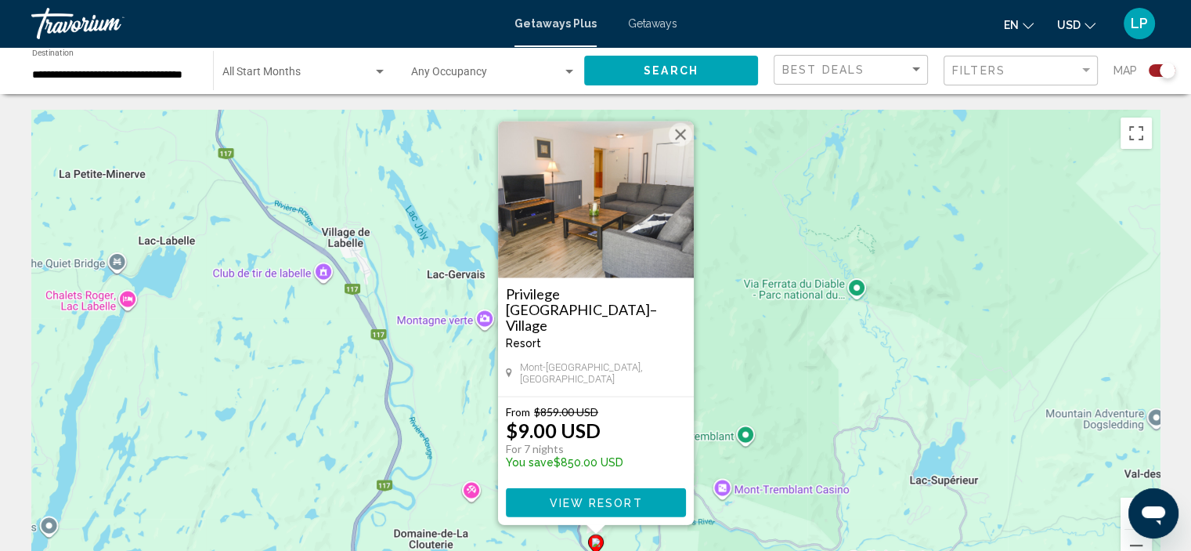
click at [626, 408] on div "From $859.00 USD $9.00 USD For 7 nights You save $850.00 USD" at bounding box center [596, 440] width 180 height 71
click at [627, 252] on img "Main content" at bounding box center [596, 199] width 196 height 157
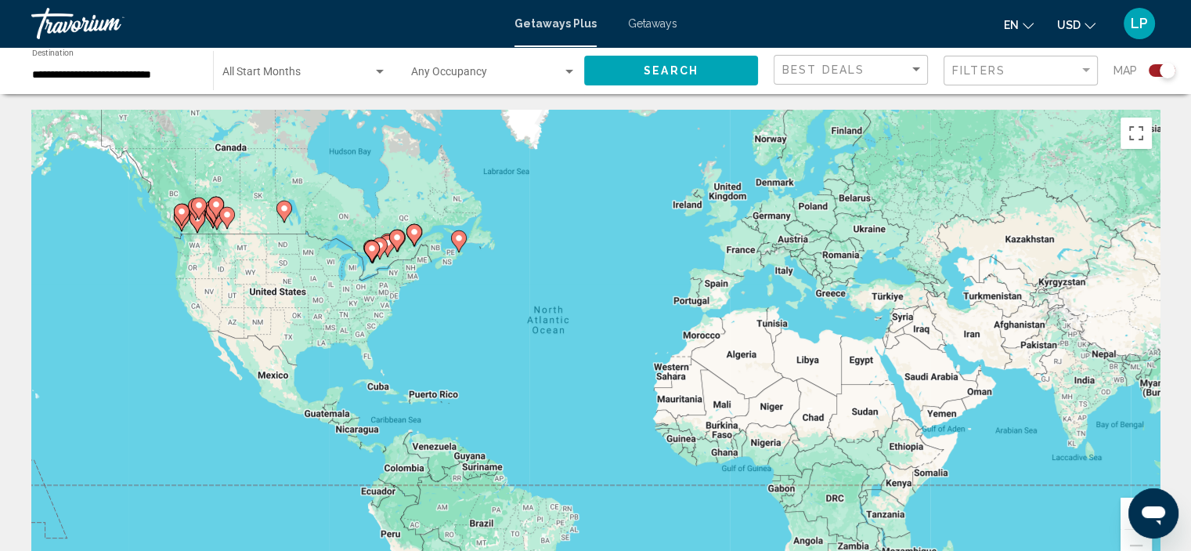
click at [370, 251] on image "Main content" at bounding box center [371, 248] width 9 height 9
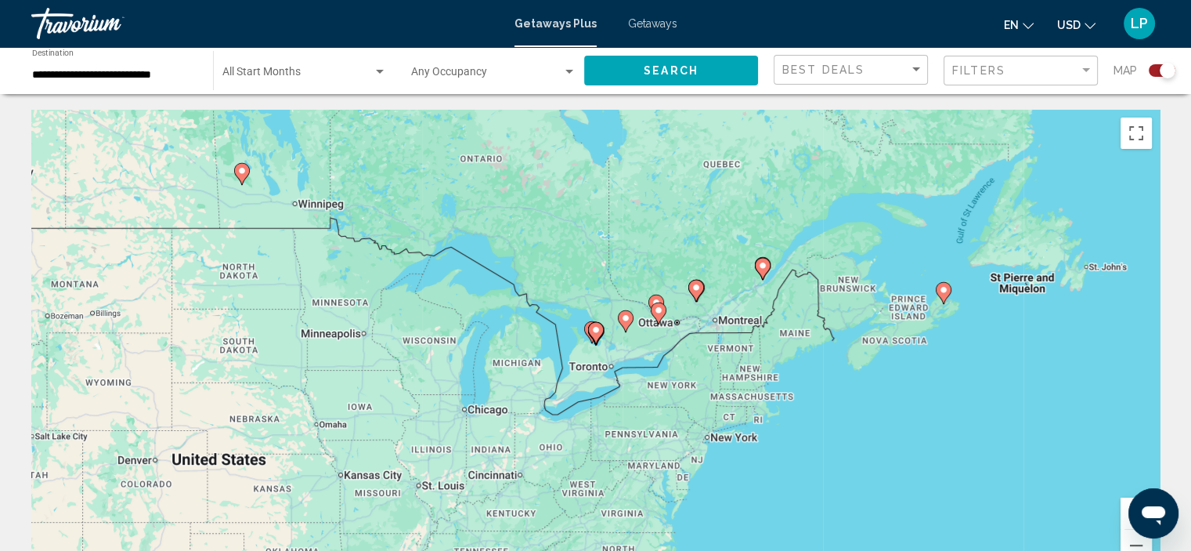
click at [593, 323] on icon "Main content" at bounding box center [595, 333] width 14 height 20
type input "**********"
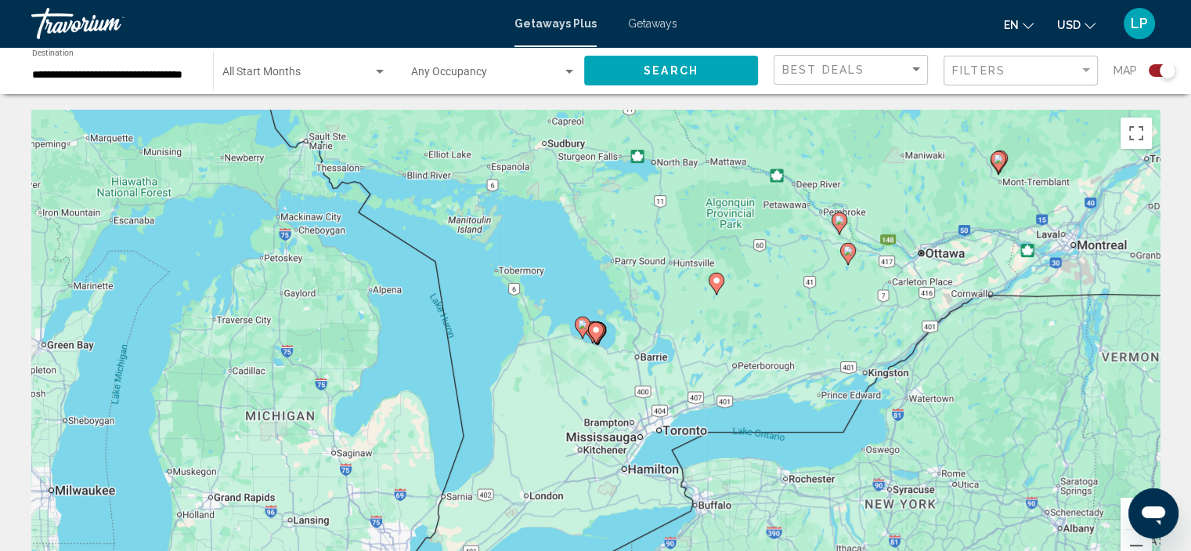
click at [594, 328] on image "Main content" at bounding box center [595, 329] width 9 height 9
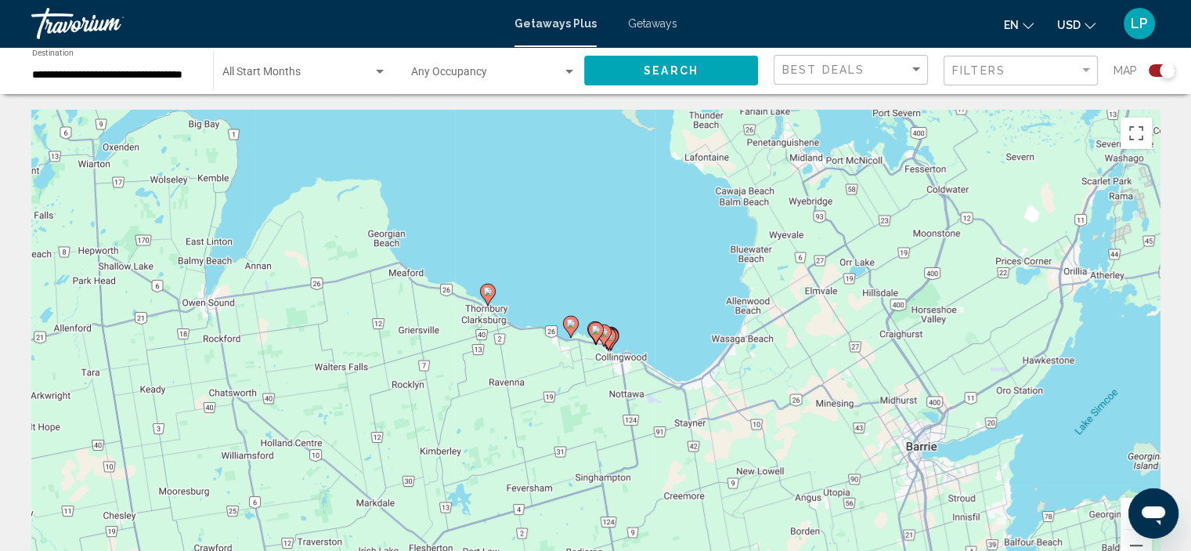
click at [630, 424] on div "To navigate, press the arrow keys. To activate drag with keyboard, press Alt + …" at bounding box center [595, 345] width 1129 height 470
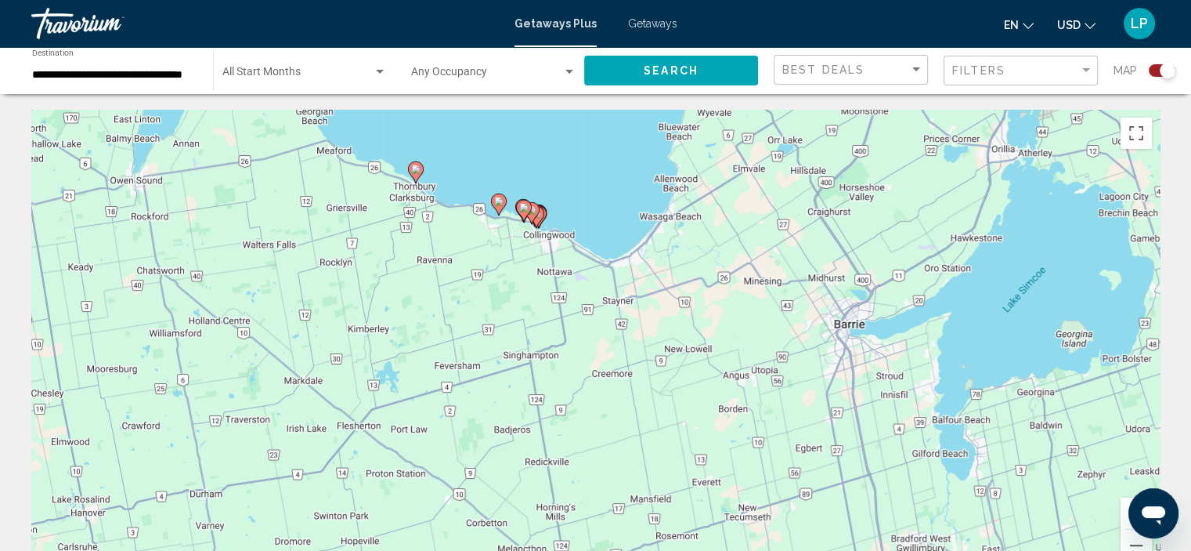
drag, startPoint x: 601, startPoint y: 410, endPoint x: 539, endPoint y: 309, distance: 118.9
click at [539, 309] on div "To activate drag with keyboard, press Alt + Enter. Once in keyboard drag state,…" at bounding box center [595, 345] width 1129 height 470
click at [498, 200] on image "Main content" at bounding box center [498, 201] width 9 height 9
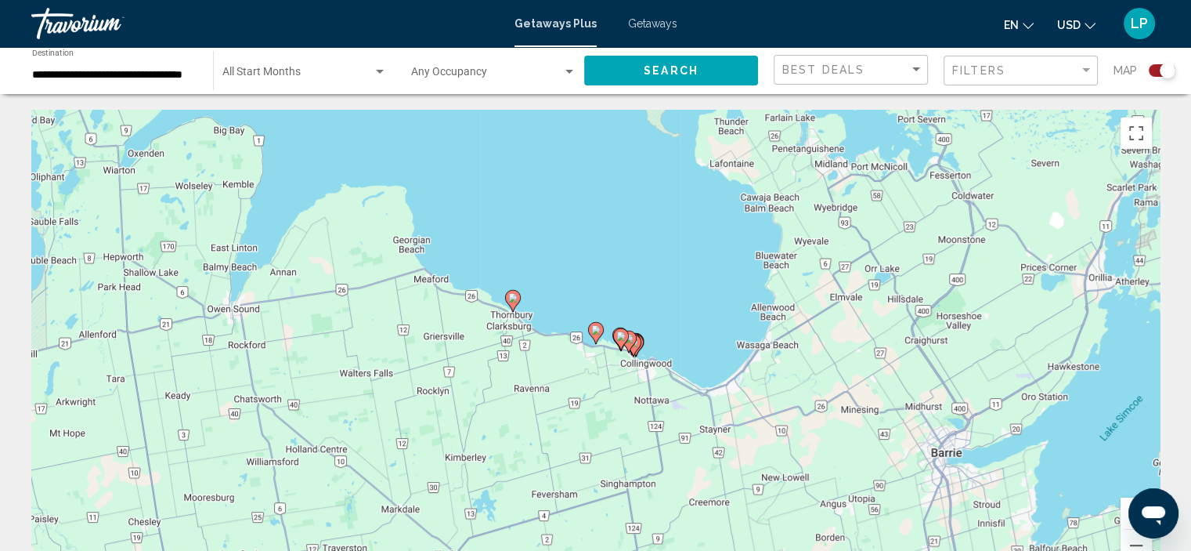
click at [595, 328] on image "Main content" at bounding box center [595, 329] width 9 height 9
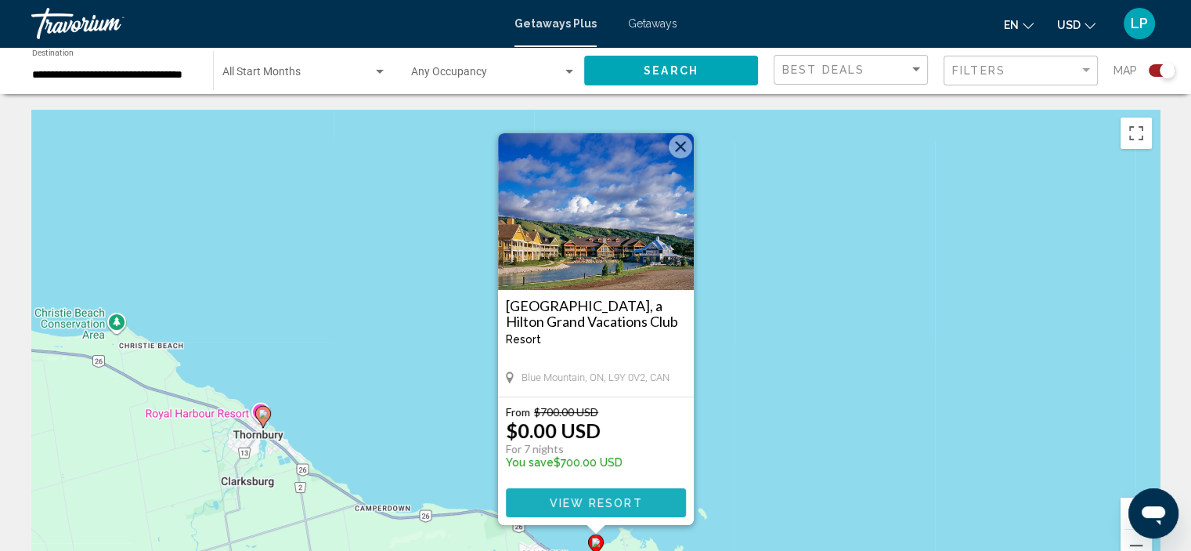
click at [584, 498] on span "View Resort" at bounding box center [595, 503] width 93 height 13
